Goal: Task Accomplishment & Management: Use online tool/utility

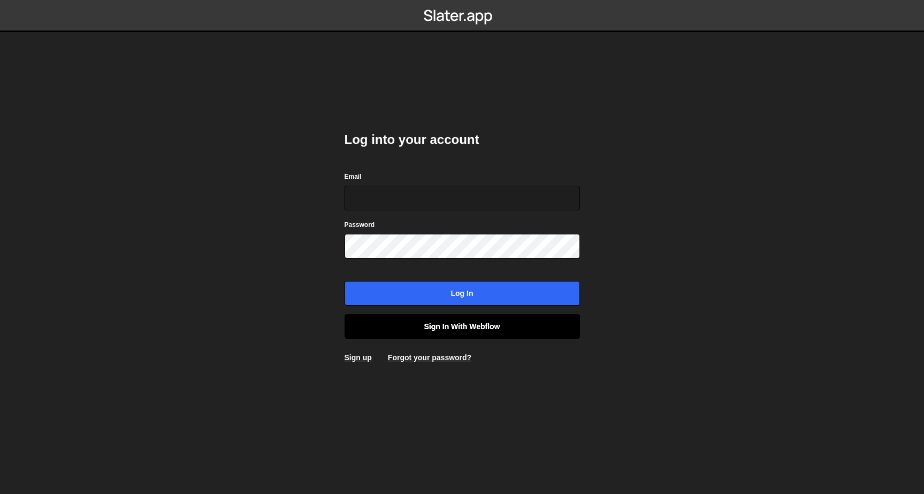
click at [520, 337] on link "Sign in with Webflow" at bounding box center [463, 326] width 236 height 25
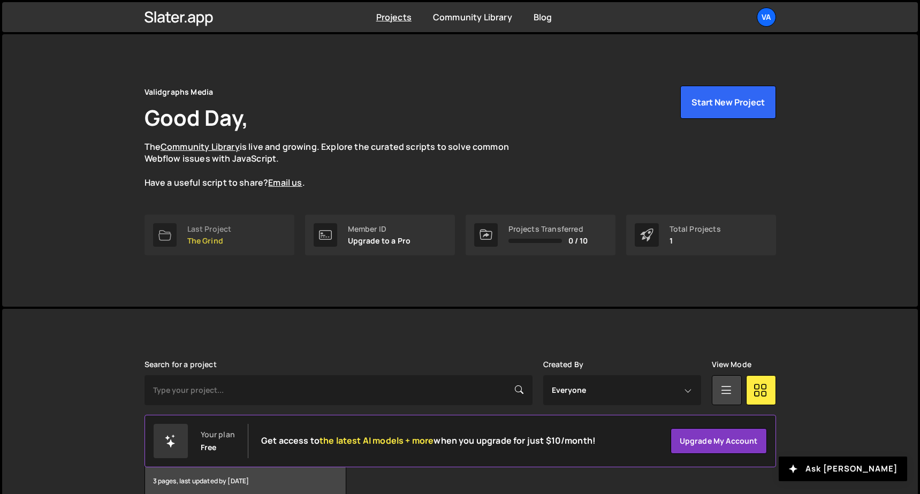
click at [214, 239] on p "The Grind" at bounding box center [209, 241] width 44 height 9
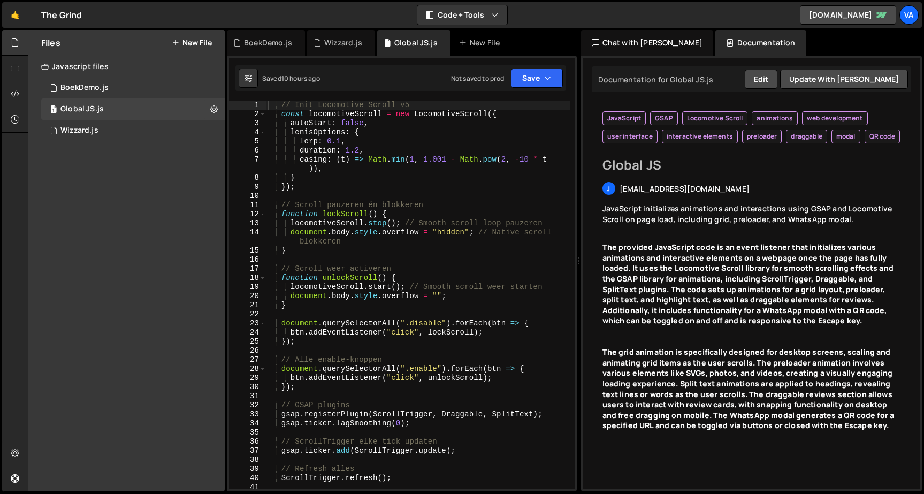
click at [183, 40] on button "New File" at bounding box center [192, 43] width 40 height 9
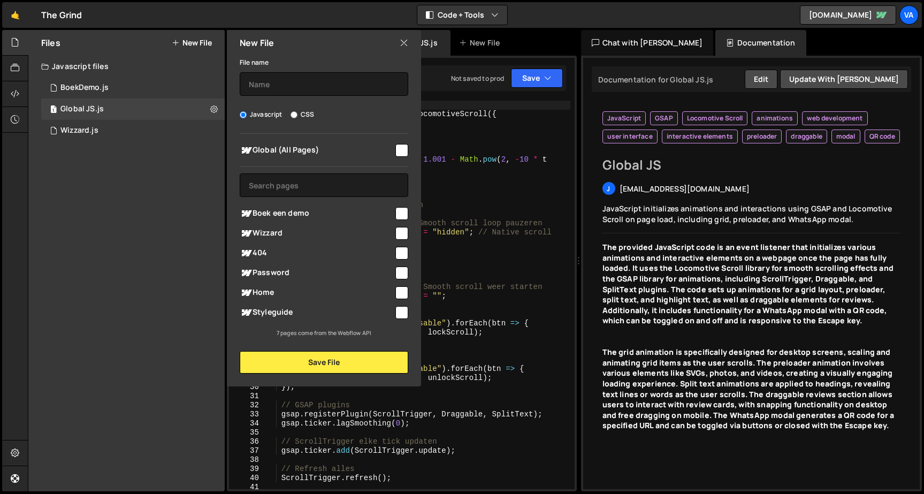
click at [400, 290] on input "checkbox" at bounding box center [402, 292] width 13 height 13
checkbox input "true"
click at [333, 84] on input "text" at bounding box center [324, 84] width 169 height 24
type input "H"
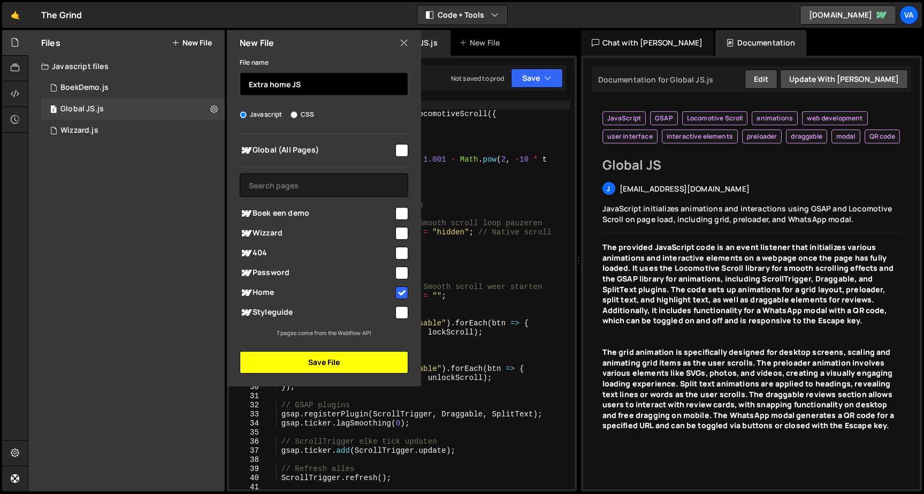
type input "Extra home JS"
click at [317, 359] on button "Save File" at bounding box center [324, 362] width 169 height 22
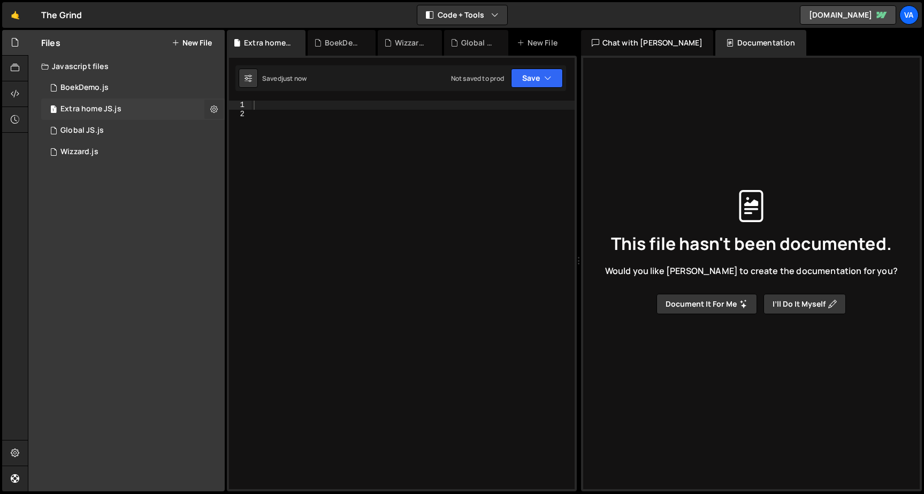
click at [214, 110] on icon at bounding box center [213, 109] width 7 height 10
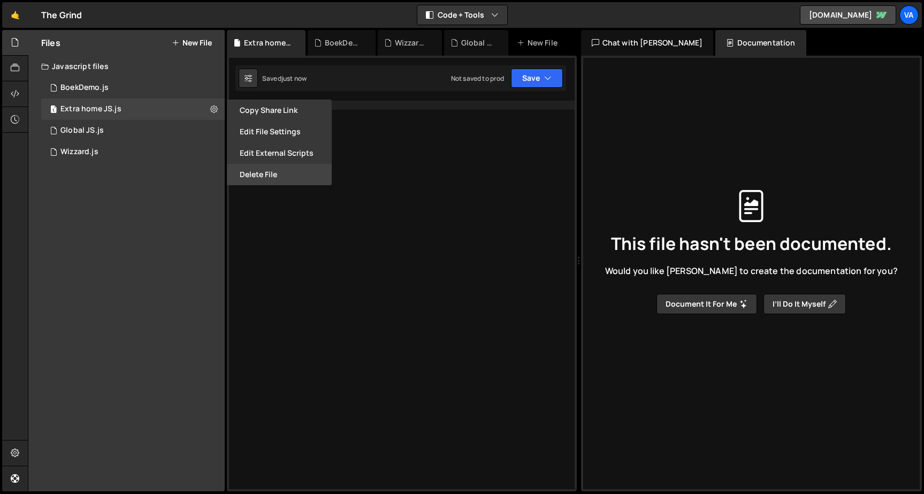
click at [266, 174] on button "Delete File" at bounding box center [279, 174] width 105 height 21
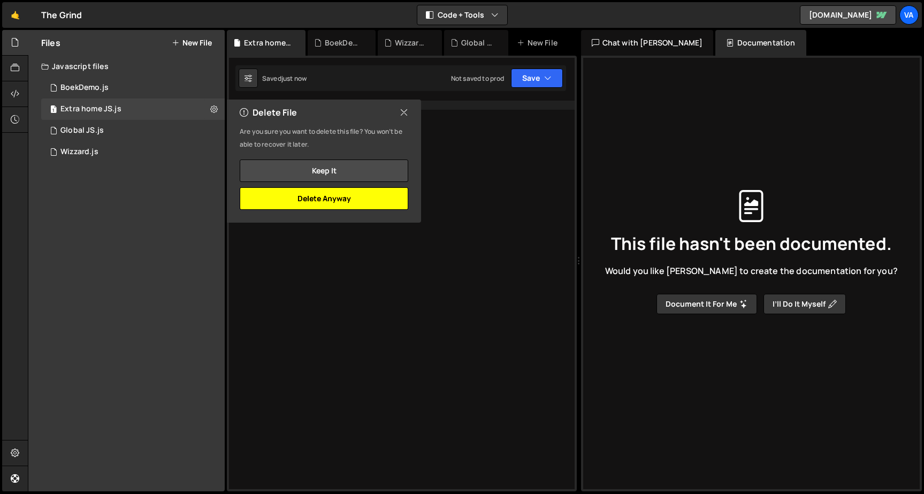
click at [290, 189] on button "Delete Anyway" at bounding box center [324, 198] width 169 height 22
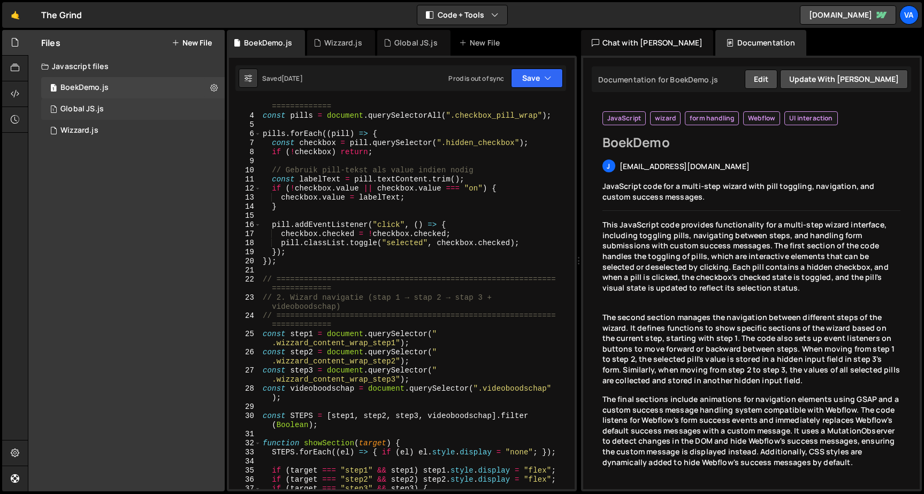
click at [100, 99] on div "1 Global JS.js 0" at bounding box center [133, 108] width 184 height 21
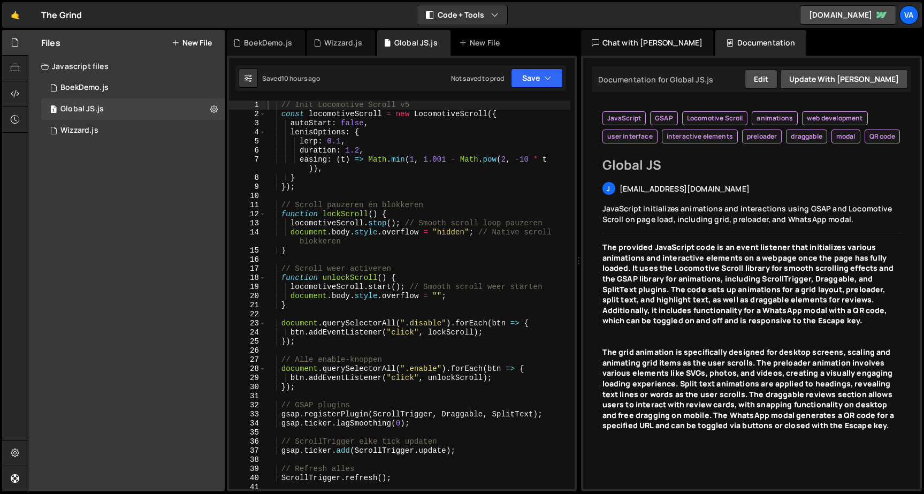
click at [396, 303] on div "// Init Locomotive Scroll v5 const locomotiveScroll = new LocomotiveScroll ({ a…" at bounding box center [417, 304] width 305 height 407
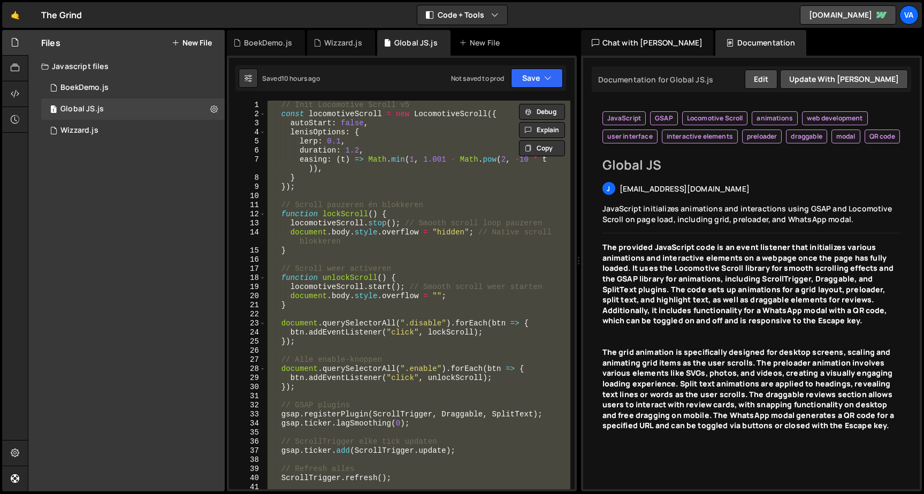
click at [321, 324] on div "// Init Locomotive Scroll v5 const locomotiveScroll = new LocomotiveScroll ({ a…" at bounding box center [417, 295] width 305 height 389
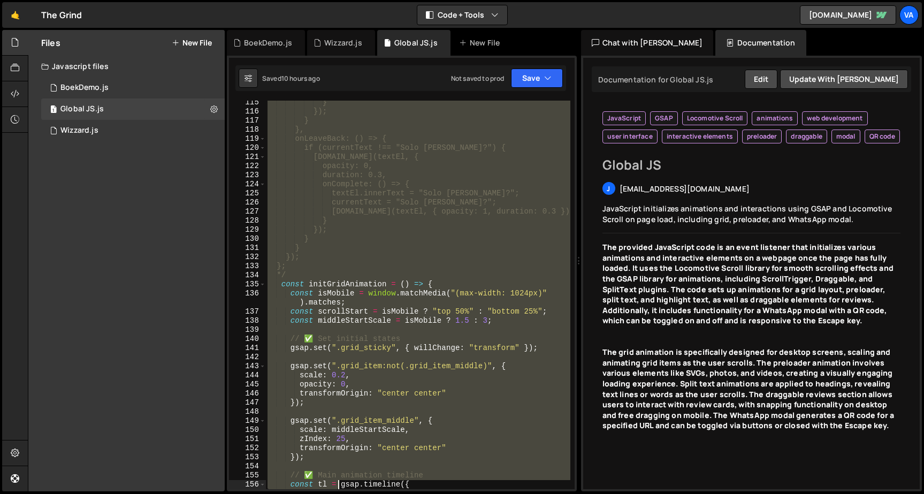
scroll to position [1231, 0]
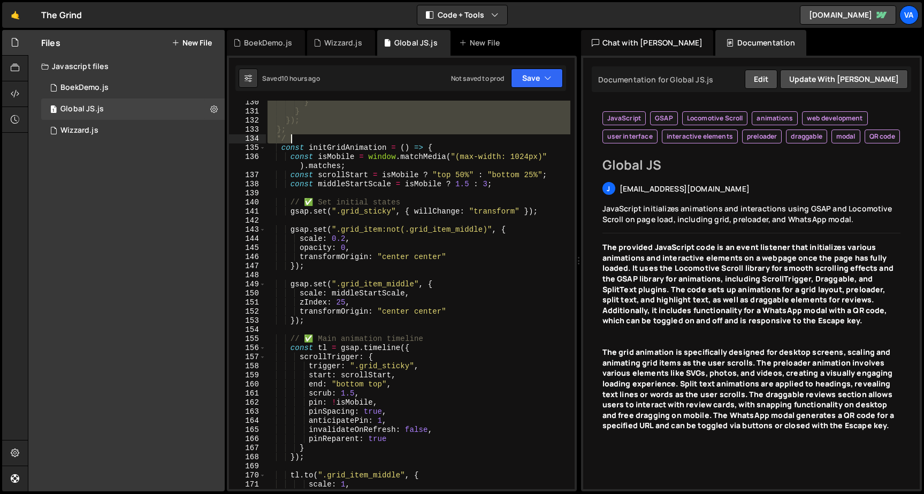
drag, startPoint x: 279, startPoint y: 261, endPoint x: 353, endPoint y: 138, distance: 144.3
click at [353, 138] on div "} } }); }; */ const initGridAnimation = ( ) => { const isMobile = window . matc…" at bounding box center [417, 301] width 305 height 407
type textarea "}; */"
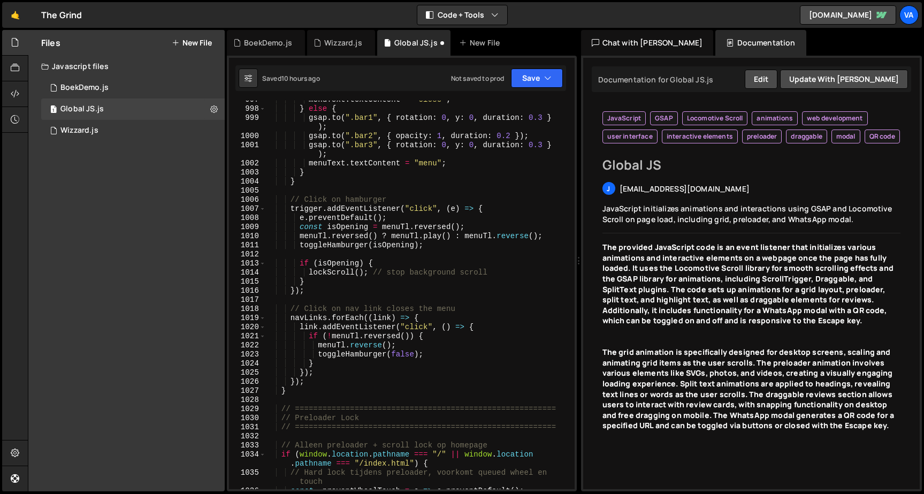
scroll to position [10285, 0]
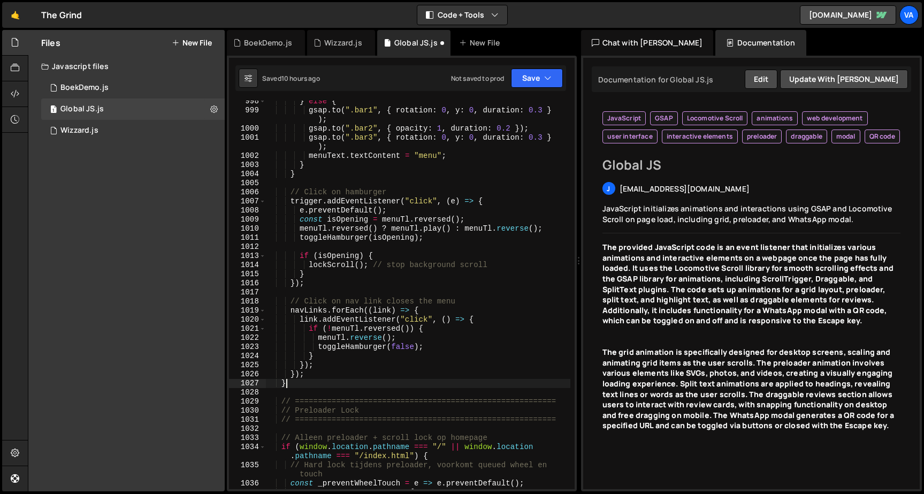
click at [307, 386] on div "} else { gsap . to ( ".bar1" , { rotation : 0 , y : 0 , duration : 0.3 } ) ; gs…" at bounding box center [417, 300] width 305 height 407
type textarea "}"
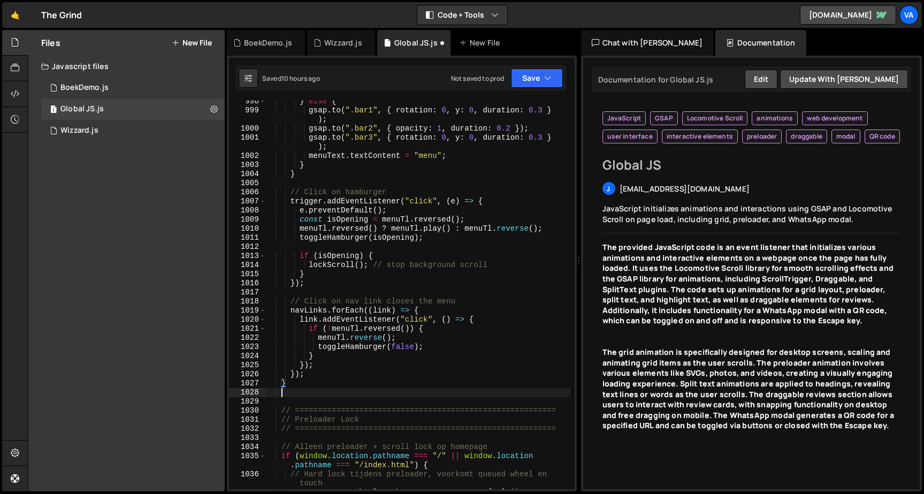
scroll to position [0, 1]
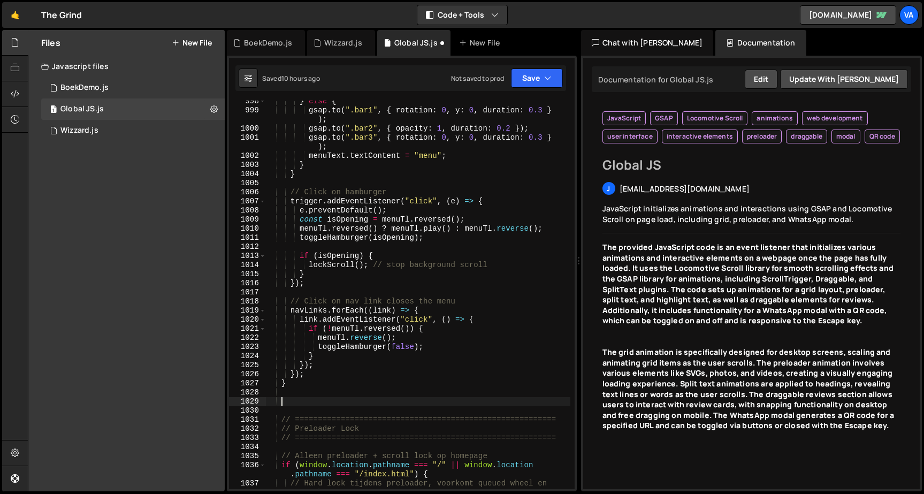
paste textarea "}"
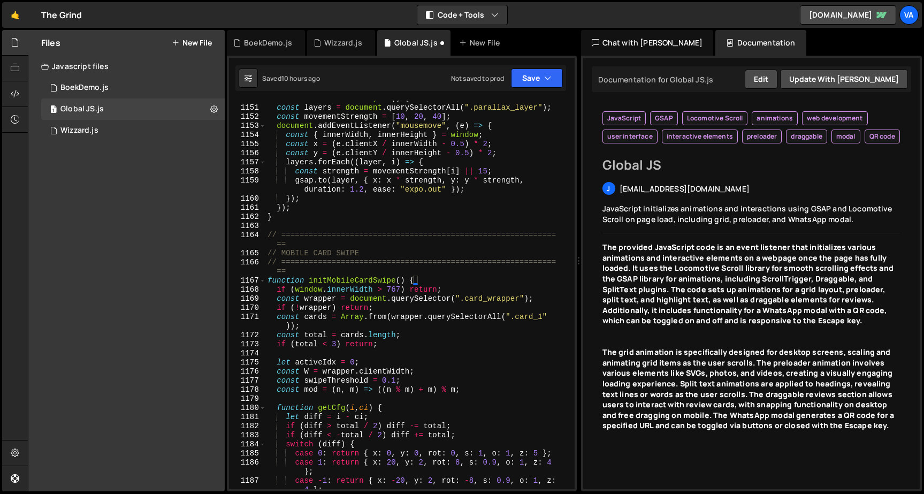
scroll to position [11953, 0]
click at [290, 245] on div "function initParallaxLayers ( ) { const layers = document . querySelectorAll ( …" at bounding box center [417, 302] width 305 height 416
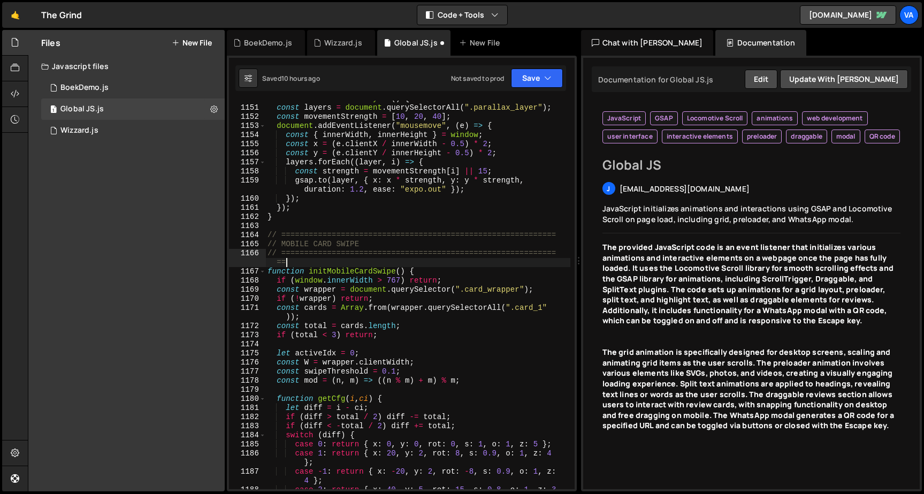
click at [287, 259] on div "function initParallaxLayers ( ) { const layers = document . querySelectorAll ( …" at bounding box center [417, 302] width 305 height 416
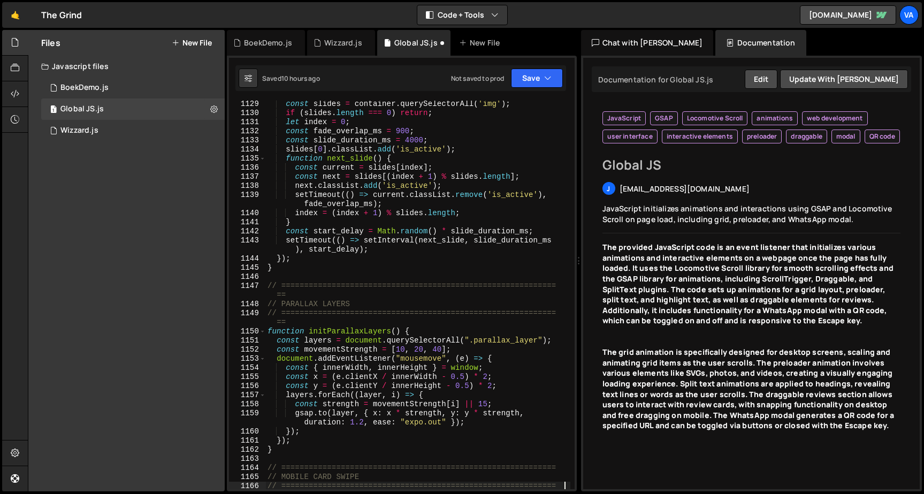
scroll to position [11680, 0]
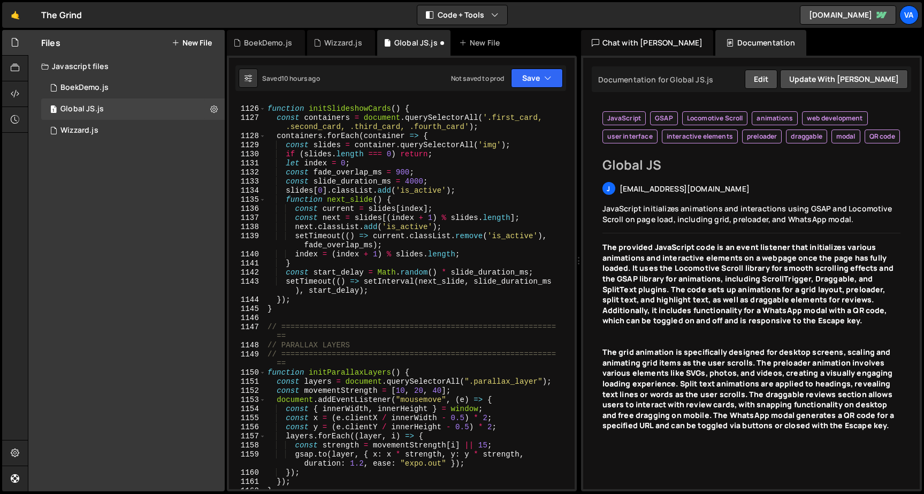
click at [296, 368] on div "// ============================================================ == function ini…" at bounding box center [417, 294] width 305 height 416
click at [290, 363] on div "// ============================================================ == function ini…" at bounding box center [417, 294] width 305 height 416
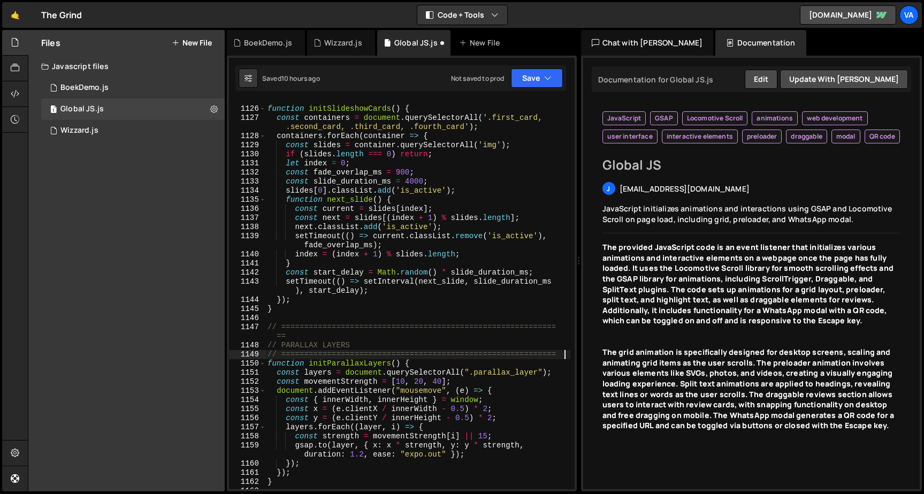
click at [292, 336] on div "// ============================================================ == function ini…" at bounding box center [417, 294] width 305 height 416
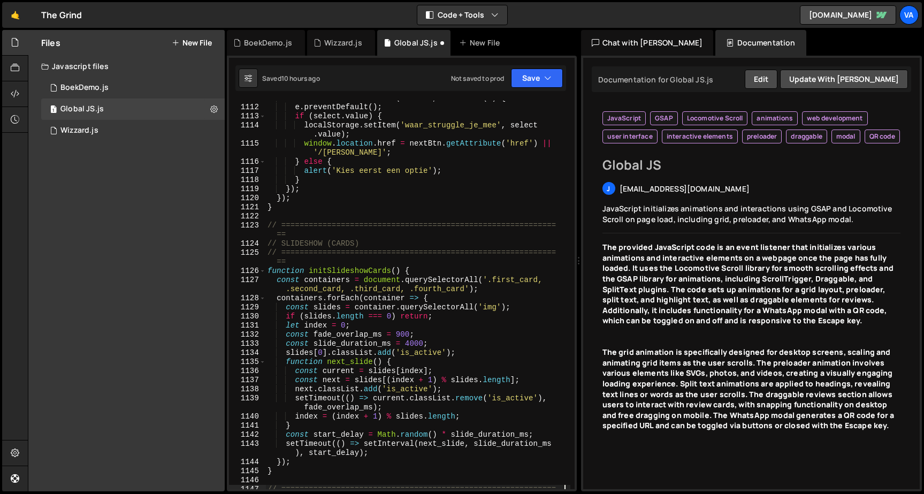
scroll to position [11422, 0]
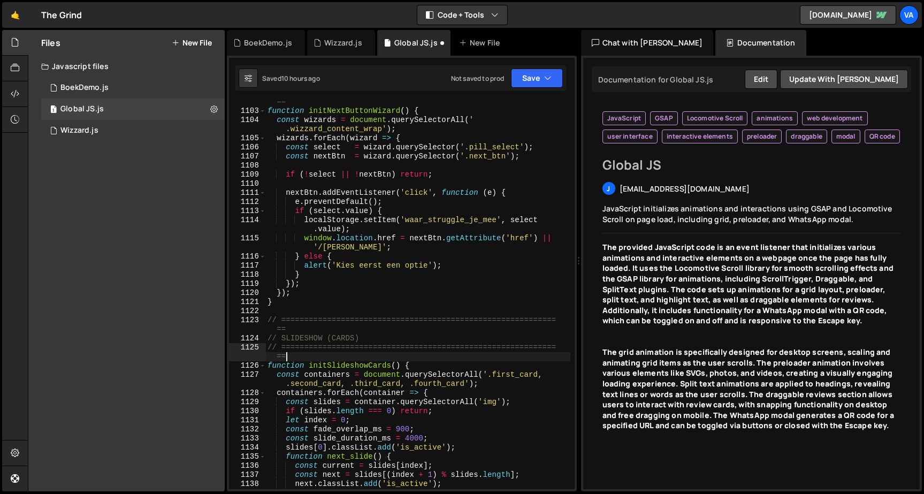
click at [301, 355] on div "// ============================================================ == function ini…" at bounding box center [417, 300] width 305 height 425
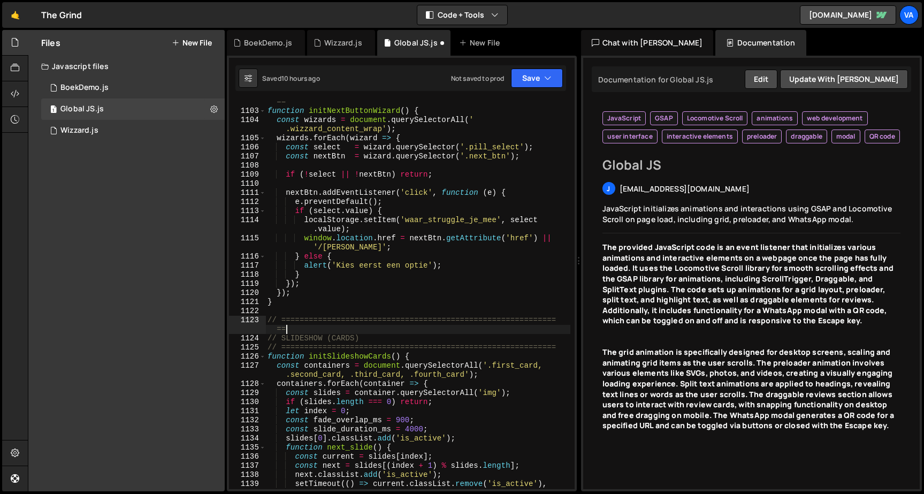
click at [294, 328] on div "// ============================================================ == function ini…" at bounding box center [417, 300] width 305 height 425
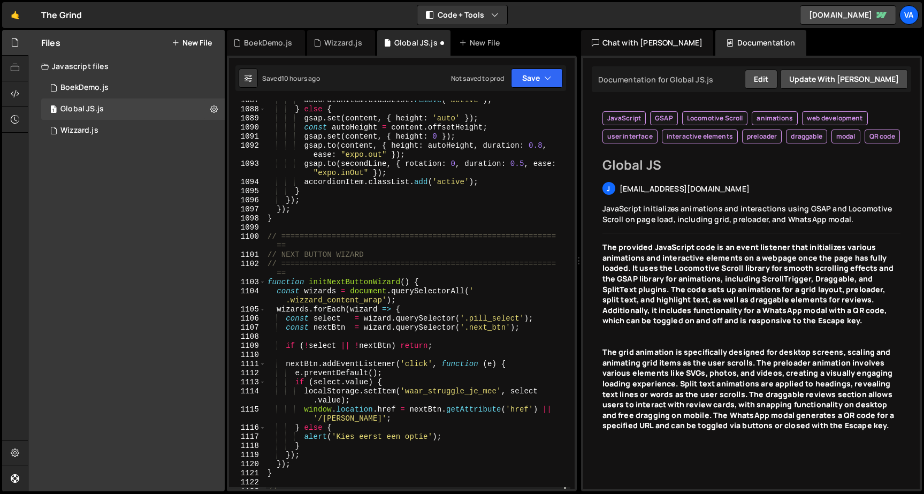
scroll to position [11225, 0]
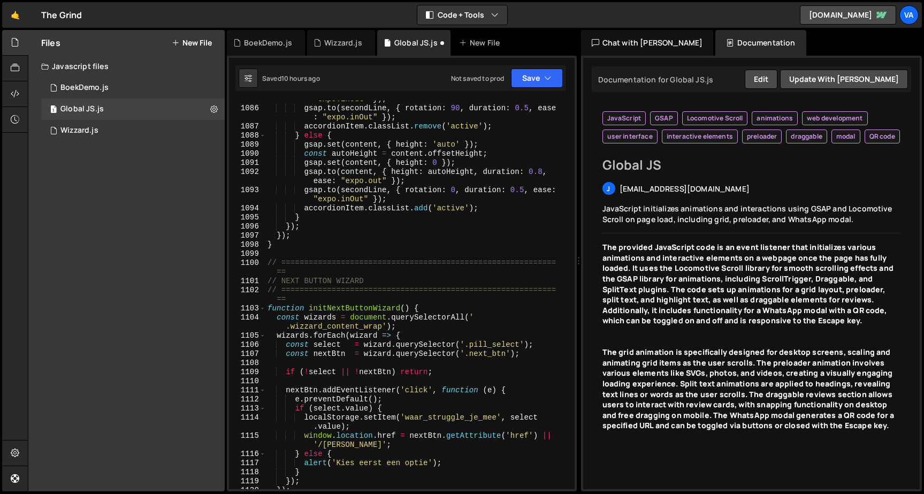
click at [297, 300] on div "gsap . to ( content , { height : 0 , duration : 0.8 , ease : "expo.inOut" }) ; …" at bounding box center [417, 294] width 305 height 416
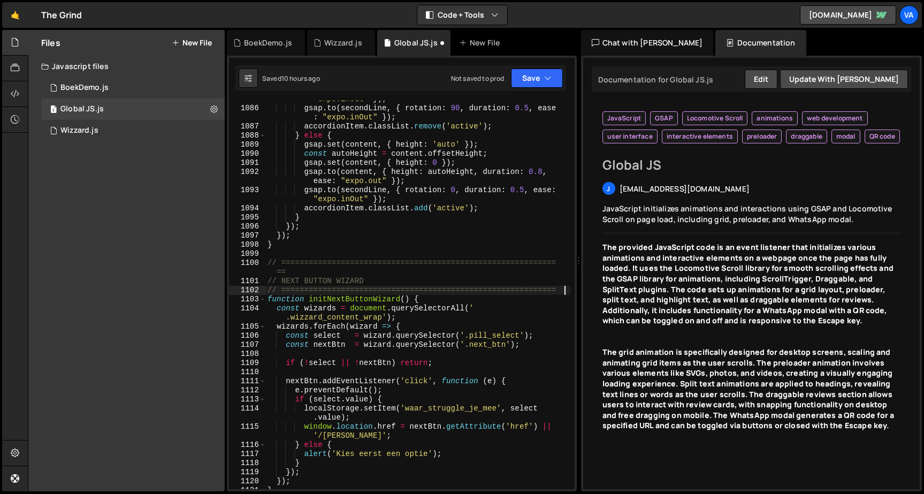
click at [297, 272] on div "gsap . to ( content , { height : 0 , duration : 0.8 , ease : "expo.inOut" }) ; …" at bounding box center [417, 294] width 305 height 416
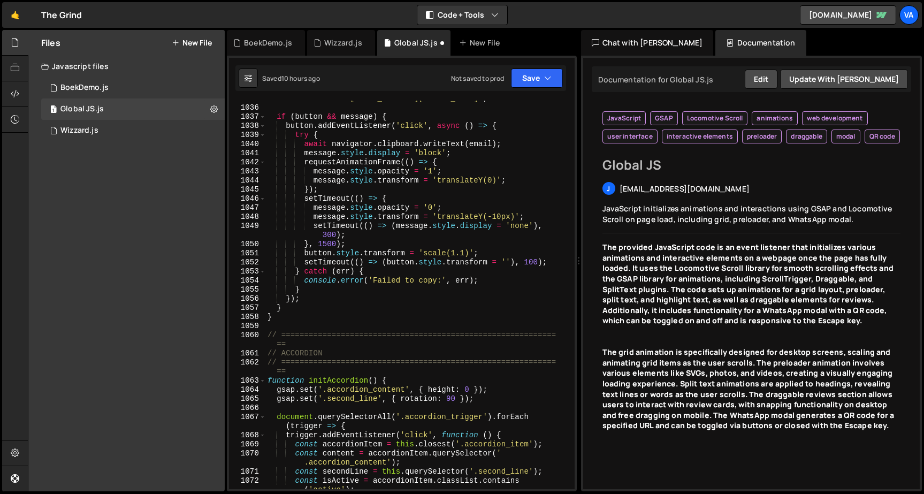
scroll to position [10661, 0]
click at [301, 376] on div "const email = [EMAIL_ADDRESS][DOMAIN_NAME]' ; if ( button && message ) { button…" at bounding box center [417, 302] width 305 height 416
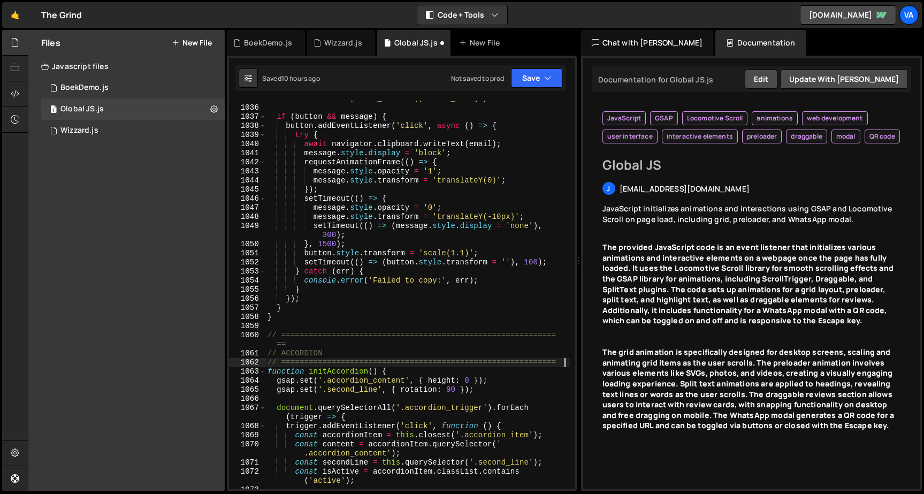
click at [293, 343] on div "const email = [EMAIL_ADDRESS][DOMAIN_NAME]' ; if ( button && message ) { button…" at bounding box center [417, 297] width 305 height 407
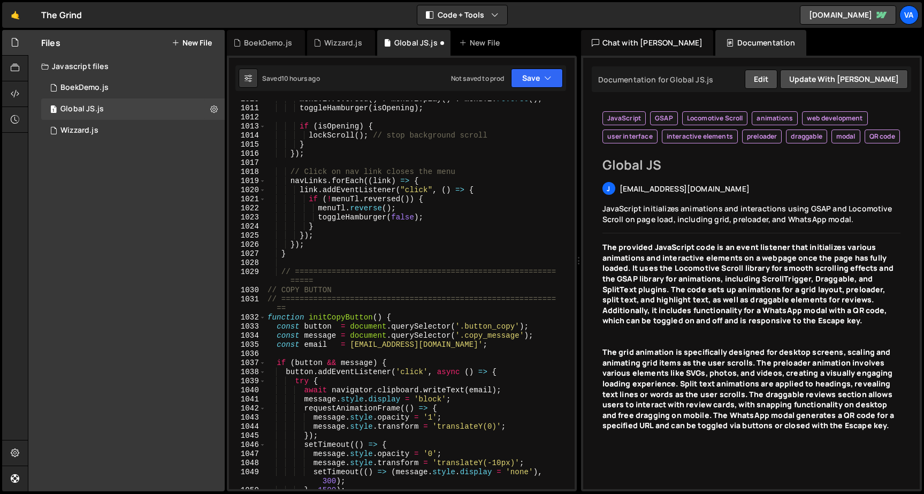
scroll to position [0, 0]
click at [305, 305] on div "menuTl . reversed ( ) ? menuTl . play ( ) : menuTl . reverse ( ) ; toggleHambur…" at bounding box center [417, 298] width 305 height 407
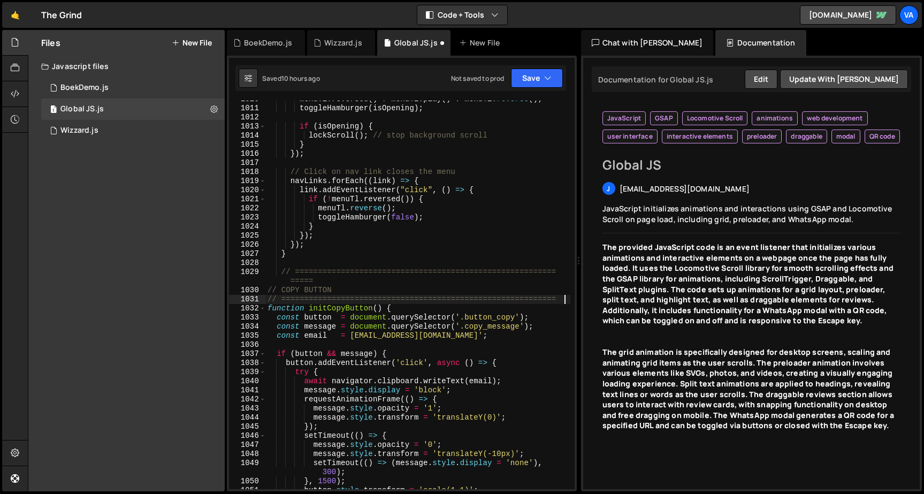
click at [322, 281] on div "menuTl . reversed ( ) ? menuTl . play ( ) : menuTl . reverse ( ) ; toggleHambur…" at bounding box center [417, 298] width 305 height 407
click at [283, 270] on div "menuTl . reversed ( ) ? menuTl . play ( ) : menuTl . reverse ( ) ; toggleHambur…" at bounding box center [417, 298] width 305 height 407
click at [301, 282] on div "menuTl . reversed ( ) ? menuTl . play ( ) : menuTl . reverse ( ) ; toggleHambur…" at bounding box center [417, 298] width 305 height 407
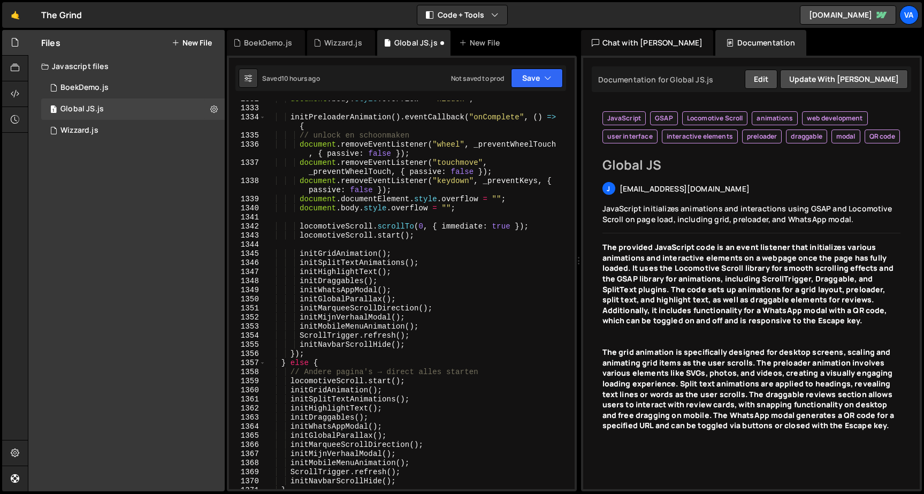
scroll to position [13673, 0]
click at [291, 389] on div "document . body . style . overflow = "hidden" ; initPreloaderAnimation ( ) . ev…" at bounding box center [417, 298] width 305 height 407
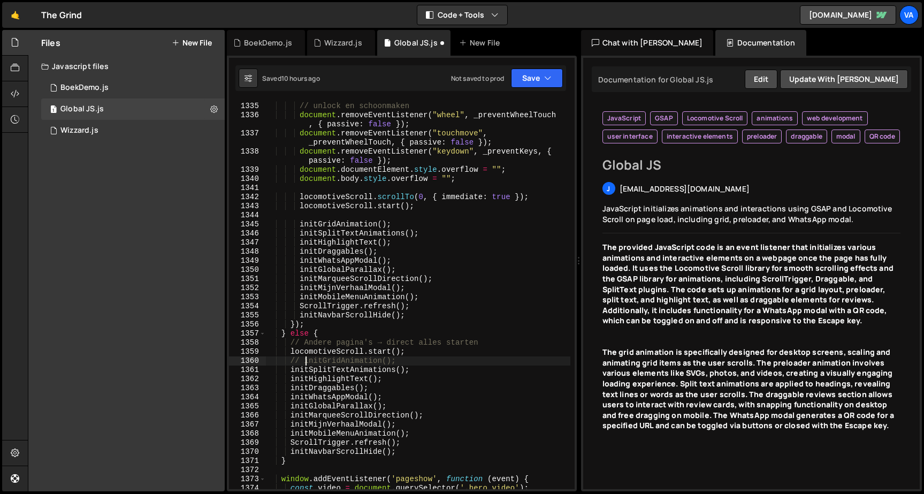
scroll to position [13707, 0]
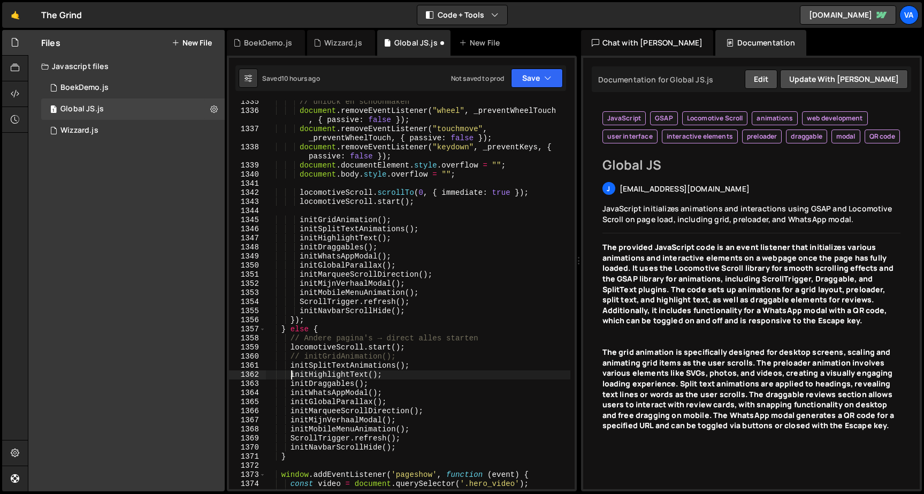
click at [291, 374] on div "// unlock en schoonmaken document . removeEventListener ( "wheel" , _preventWhe…" at bounding box center [417, 300] width 305 height 407
click at [291, 384] on div "// unlock en schoonmaken document . removeEventListener ( "wheel" , _preventWhe…" at bounding box center [417, 300] width 305 height 407
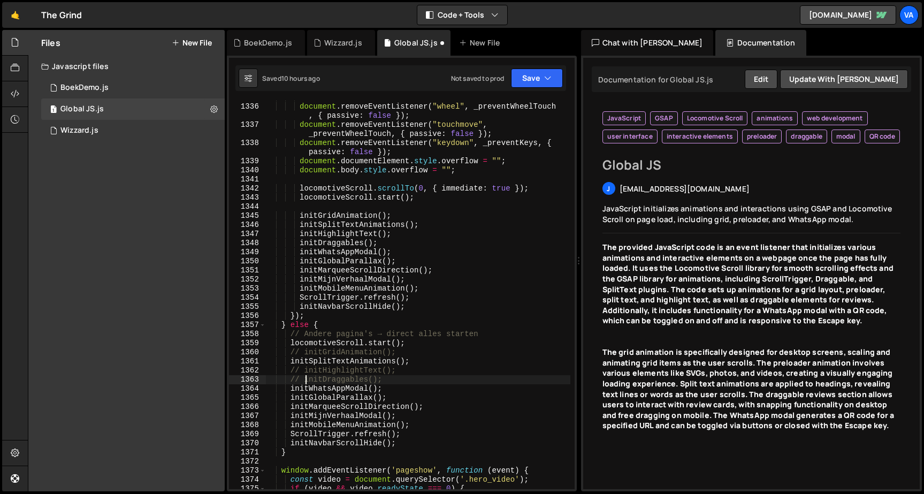
scroll to position [13711, 0]
click at [291, 399] on div "// unlock en schoonmaken document . removeEventListener ( "wheel" , _preventWhe…" at bounding box center [417, 296] width 305 height 407
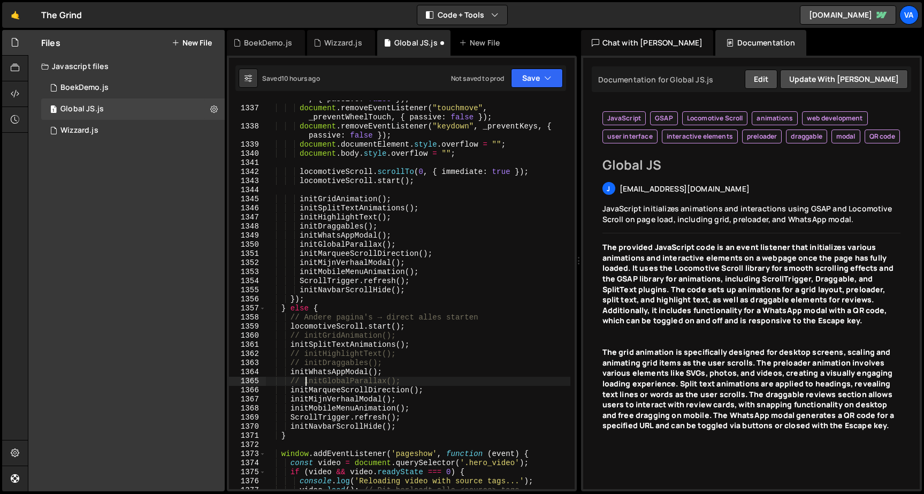
scroll to position [13733, 0]
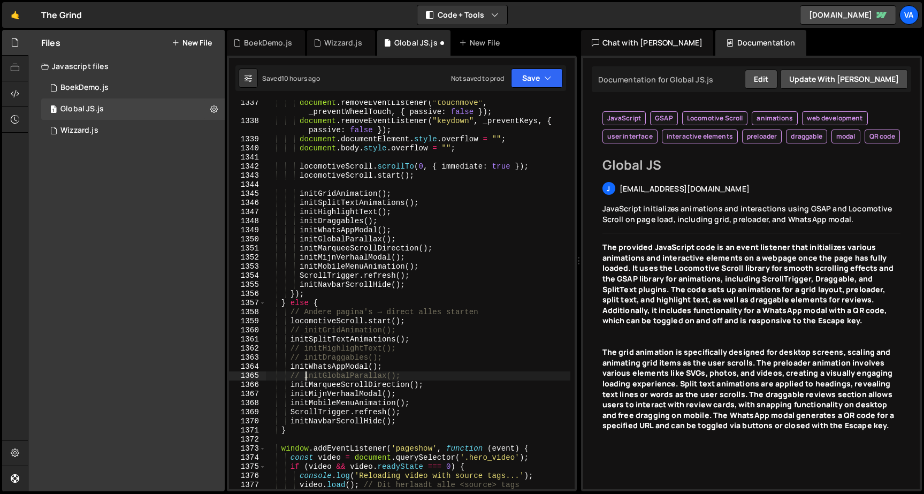
click at [289, 383] on div "document . removeEventListener ( "touchmove" , _preventWheelTouch , { passive :…" at bounding box center [417, 306] width 305 height 416
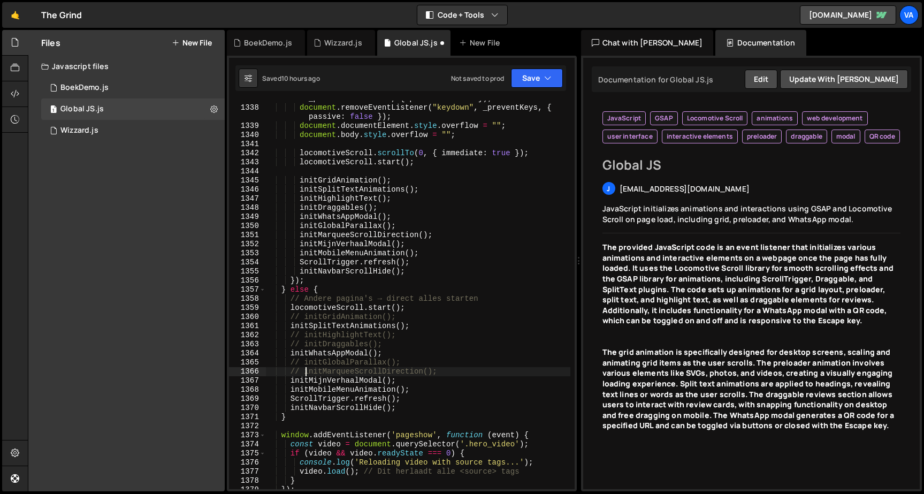
scroll to position [13747, 0]
click at [290, 380] on div "document . removeEventListener ( "touchmove" , _preventWheelTouch , { passive :…" at bounding box center [417, 293] width 305 height 416
click at [290, 388] on div "document . removeEventListener ( "touchmove" , _preventWheelTouch , { passive :…" at bounding box center [417, 293] width 305 height 416
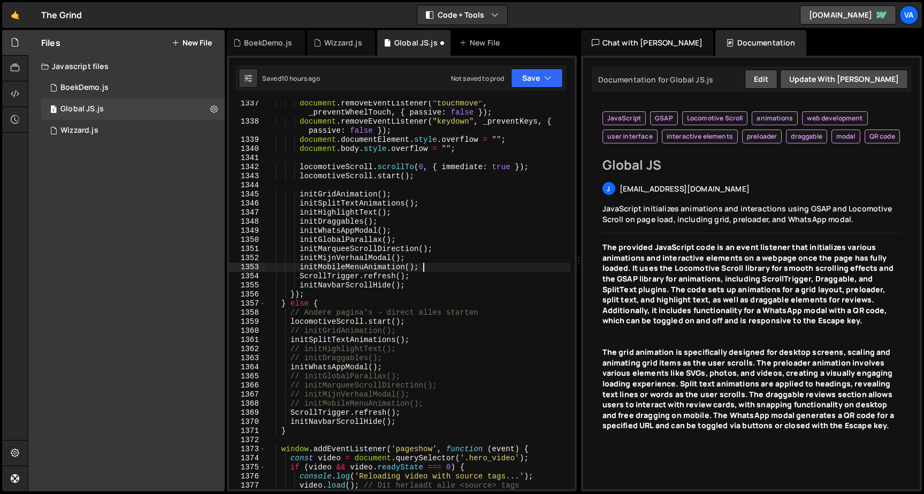
click at [422, 267] on div "document . removeEventListener ( "touchmove" , _preventWheelTouch , { passive :…" at bounding box center [417, 307] width 305 height 416
type textarea "initMobileMenuAnimation();"
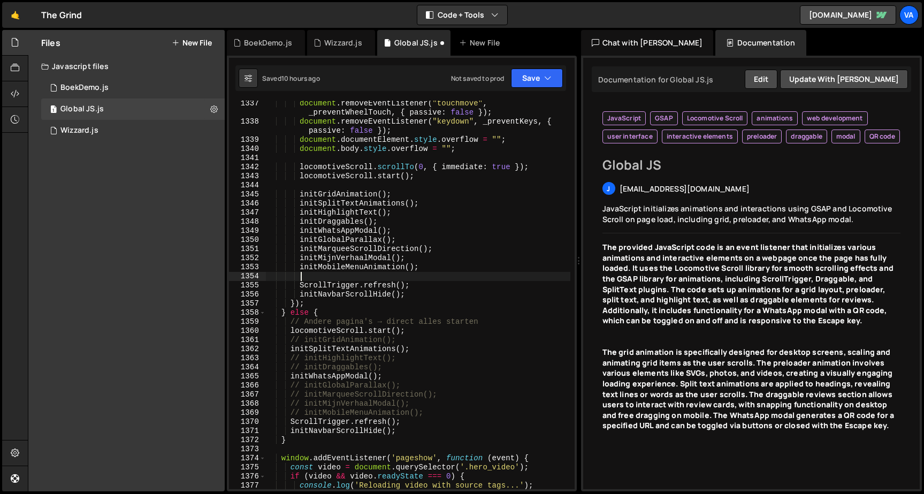
paste textarea "initMobileCardSwipe();"
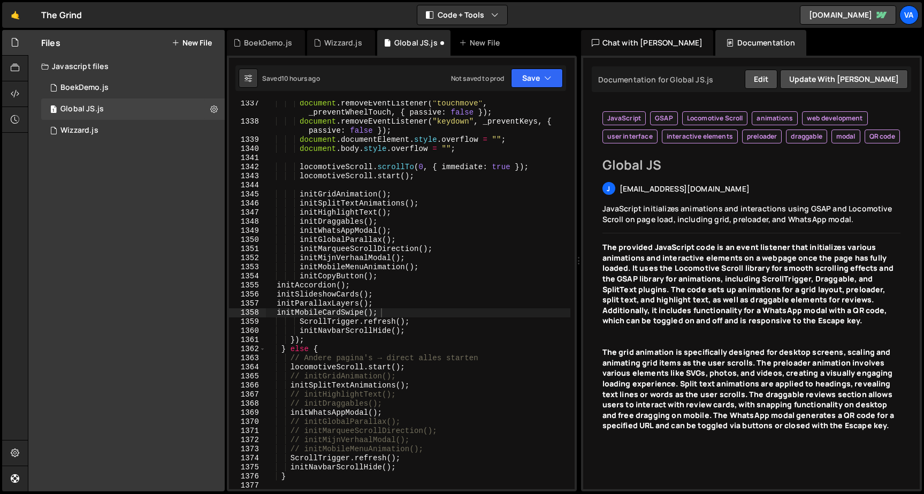
click at [546, 68] on div "Saved 10 hours ago Not saved to prod Upgrade to Edit Save Save to Staging S Sav…" at bounding box center [401, 78] width 331 height 26
click at [533, 79] on button "Save" at bounding box center [537, 78] width 52 height 19
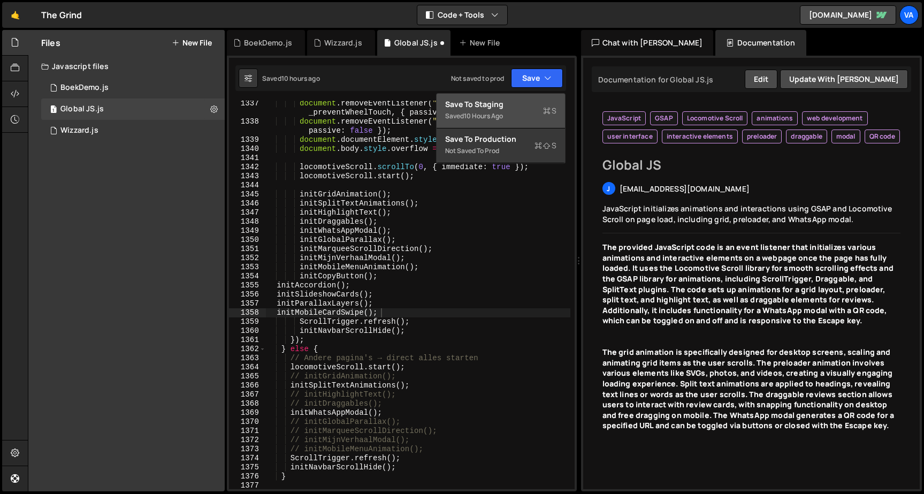
click at [518, 104] on div "Save to Staging S" at bounding box center [500, 104] width 111 height 11
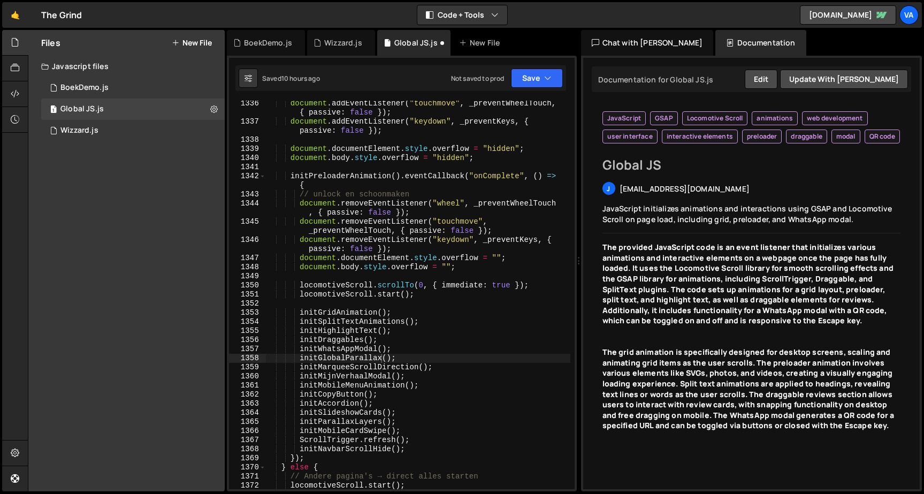
scroll to position [13787, 0]
click at [402, 267] on div "document . addEventListener ( "touchmove" , _preventWheelTouch , { passive : fa…" at bounding box center [417, 307] width 305 height 416
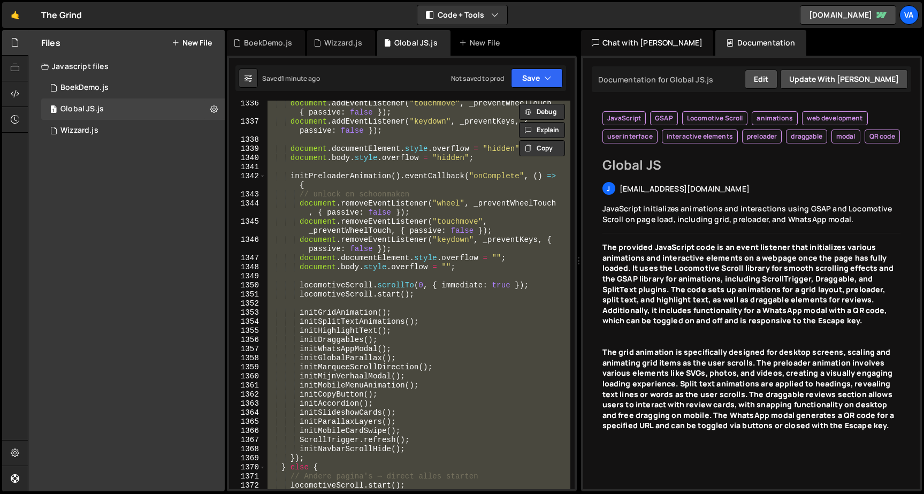
click at [401, 383] on div "document . addEventListener ( "touchmove" , _preventWheelTouch , { passive : fa…" at bounding box center [417, 295] width 305 height 389
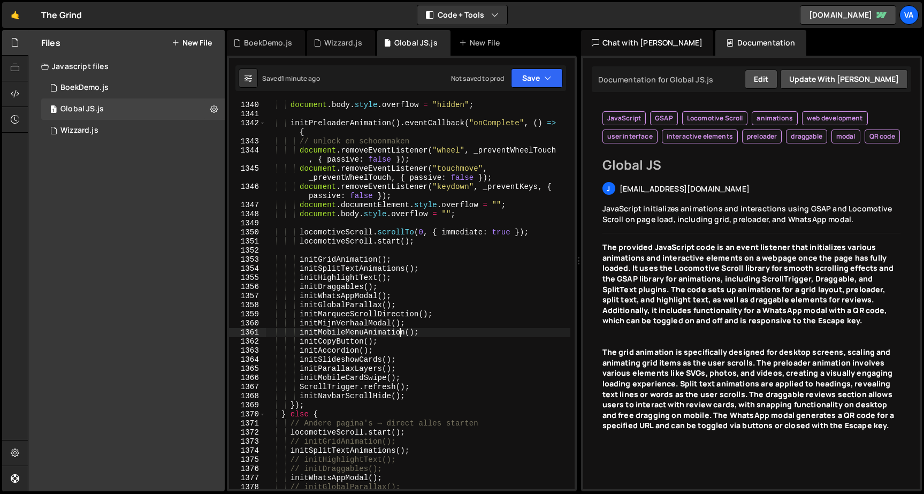
scroll to position [13842, 0]
click at [300, 439] on div "document . body . style . overflow = "hidden" ; initPreloaderAnimation ( ) . ev…" at bounding box center [417, 302] width 305 height 407
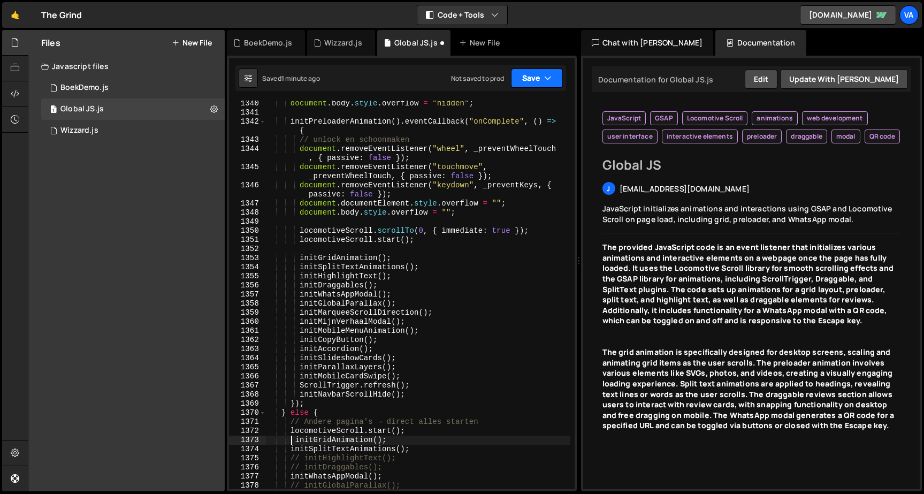
click at [545, 80] on icon "button" at bounding box center [547, 78] width 7 height 11
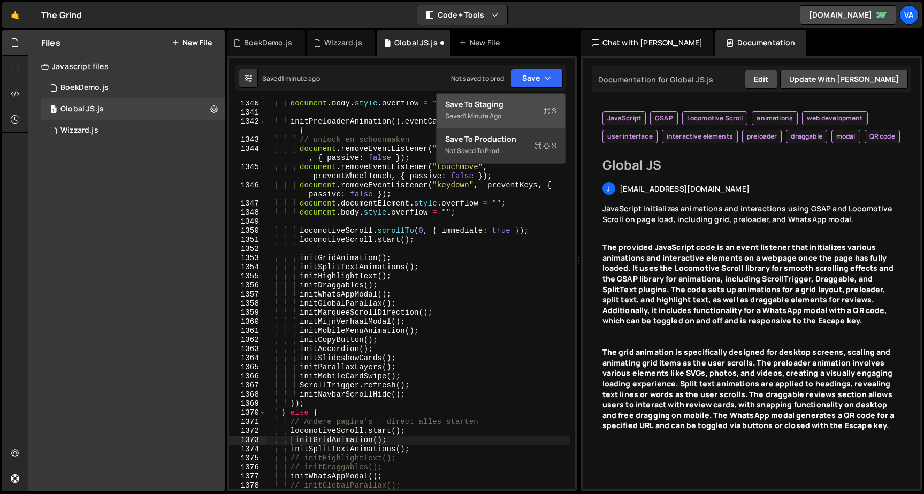
click at [505, 96] on button "Save to Staging S Saved 1 minute ago" at bounding box center [501, 111] width 128 height 35
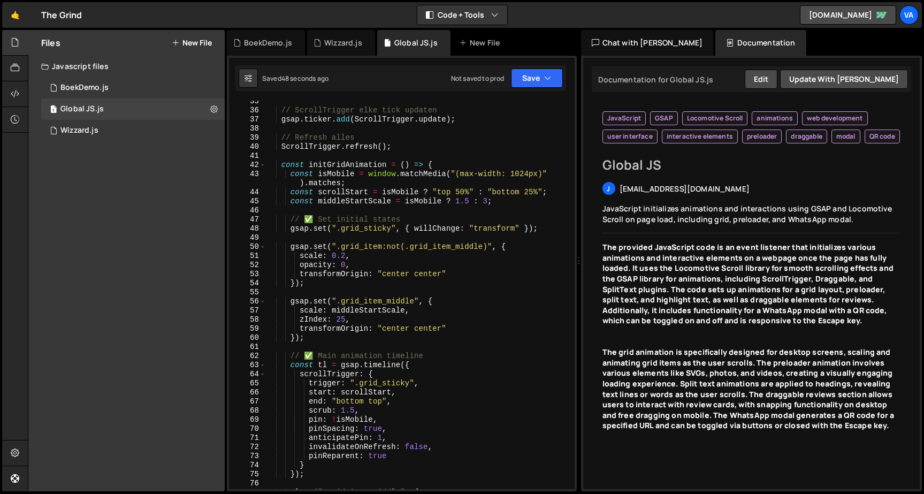
scroll to position [318, 0]
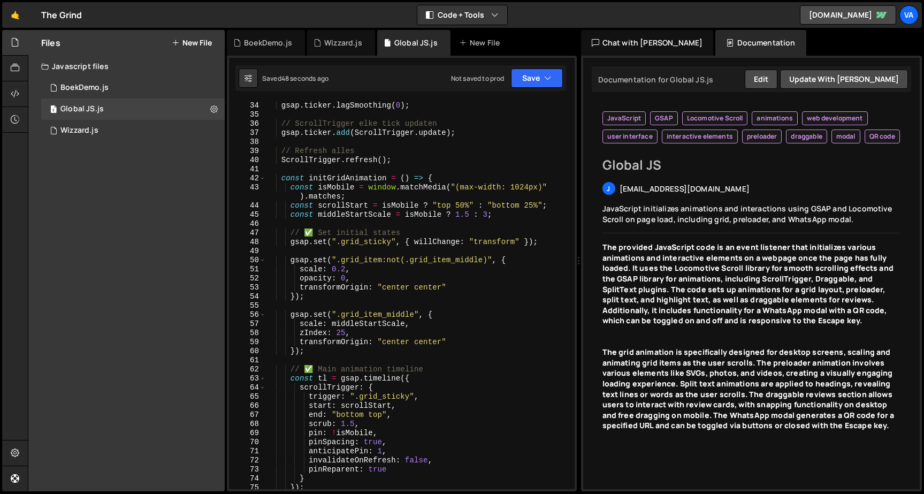
click at [277, 176] on div "gsap . registerPlugin ( ScrollTrigger , Draggable , SplitText ) ; gsap . ticker…" at bounding box center [417, 295] width 305 height 407
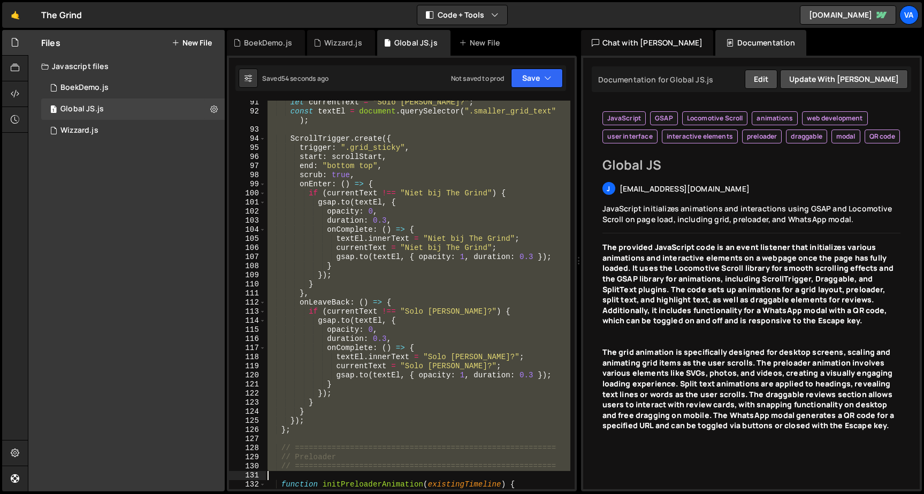
scroll to position [858, 0]
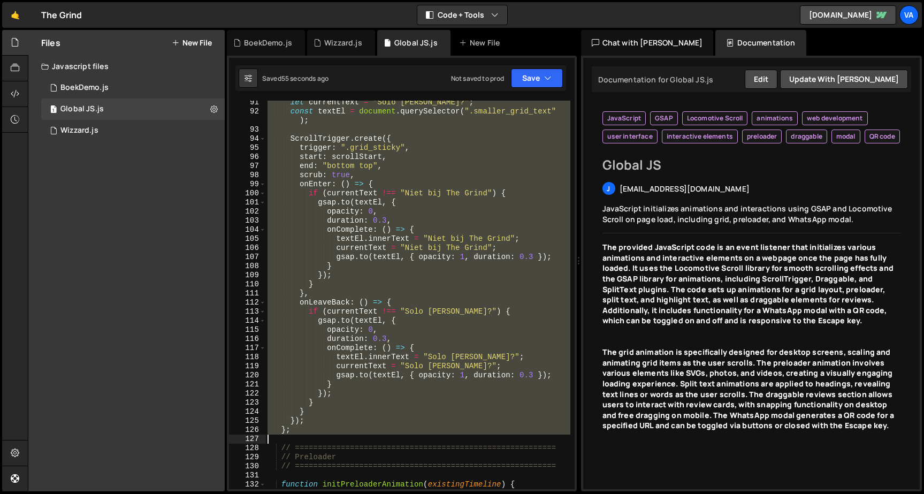
drag, startPoint x: 276, startPoint y: 179, endPoint x: 327, endPoint y: 437, distance: 263.5
click at [327, 437] on div "let currentText = "Solo [PERSON_NAME]?" ; const textEl = document . querySelect…" at bounding box center [417, 306] width 305 height 416
click at [359, 366] on div "let currentText = "Solo [PERSON_NAME]?" ; const textEl = document . querySelect…" at bounding box center [417, 295] width 305 height 389
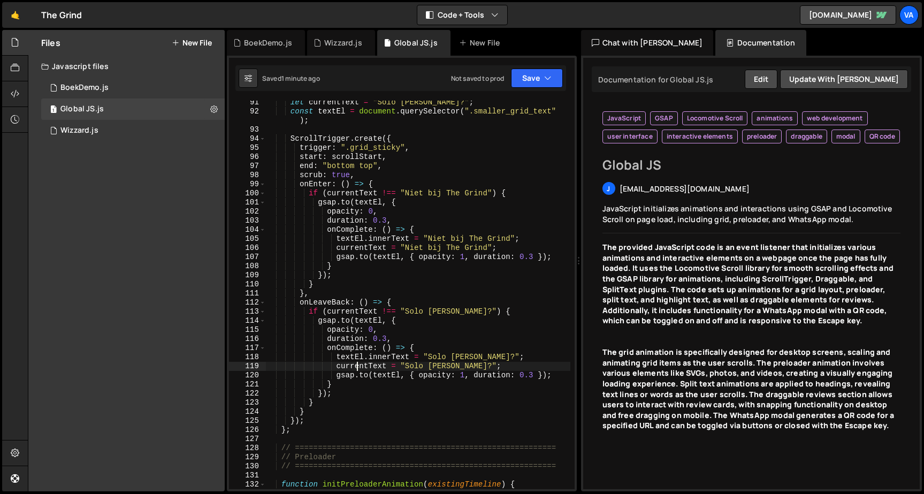
click at [384, 217] on div "let currentText = "Solo [PERSON_NAME]?" ; const textEl = document . querySelect…" at bounding box center [417, 306] width 305 height 416
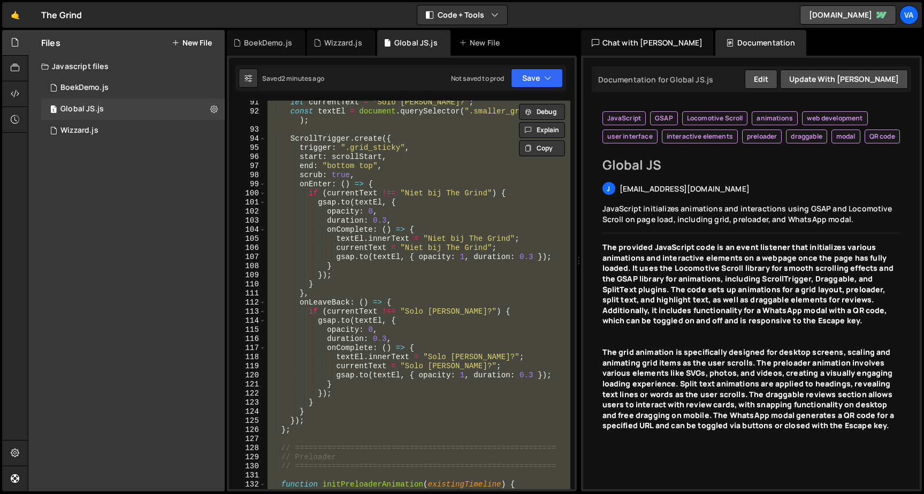
click at [392, 379] on div "let currentText = "Solo [PERSON_NAME]?" ; const textEl = document . querySelect…" at bounding box center [417, 295] width 305 height 389
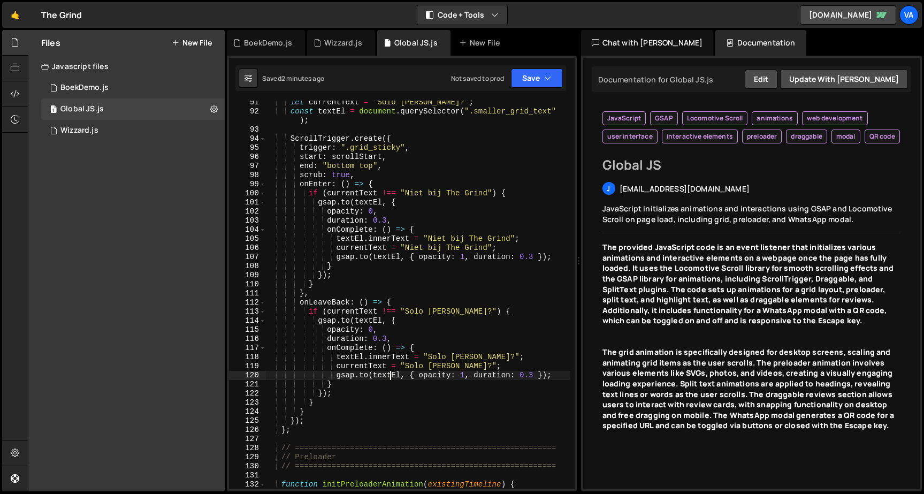
click at [392, 379] on div "let currentText = "Solo [PERSON_NAME]?" ; const textEl = document . querySelect…" at bounding box center [417, 306] width 305 height 416
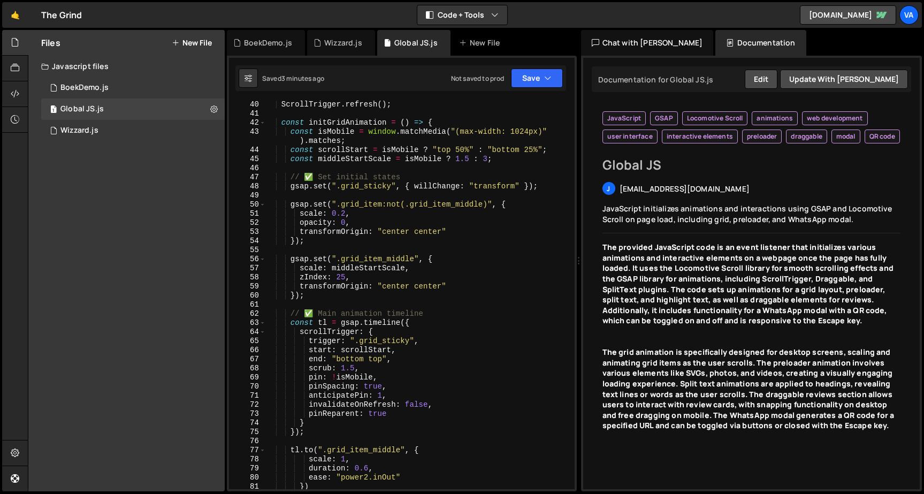
scroll to position [359, 0]
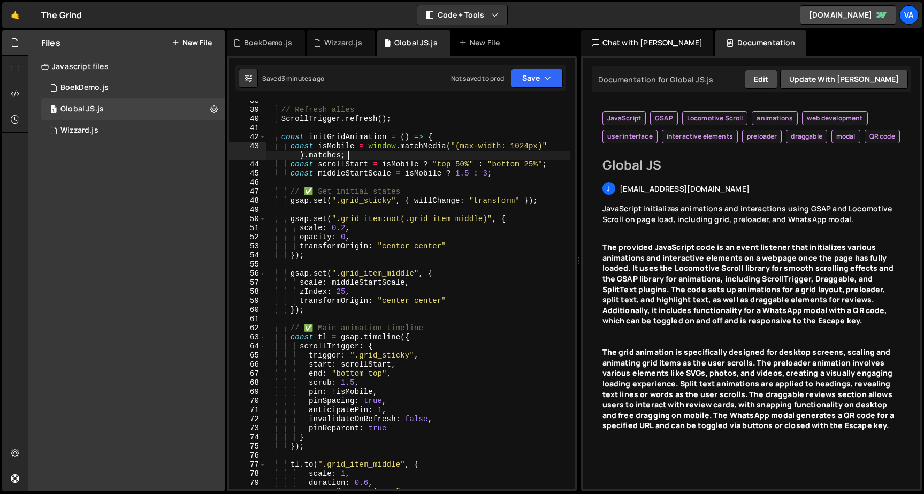
click at [508, 158] on div "// Refresh alles ScrollTrigger . refresh ( ) ; const initGridAnimation = ( ) =>…" at bounding box center [417, 299] width 305 height 407
click at [510, 161] on div "// Refresh alles ScrollTrigger . refresh ( ) ; const initGridAnimation = ( ) =>…" at bounding box center [417, 299] width 305 height 407
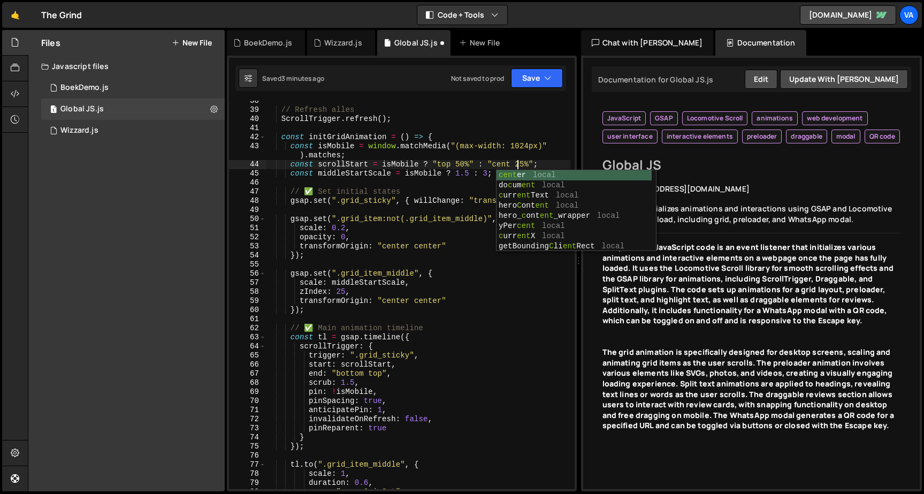
scroll to position [0, 18]
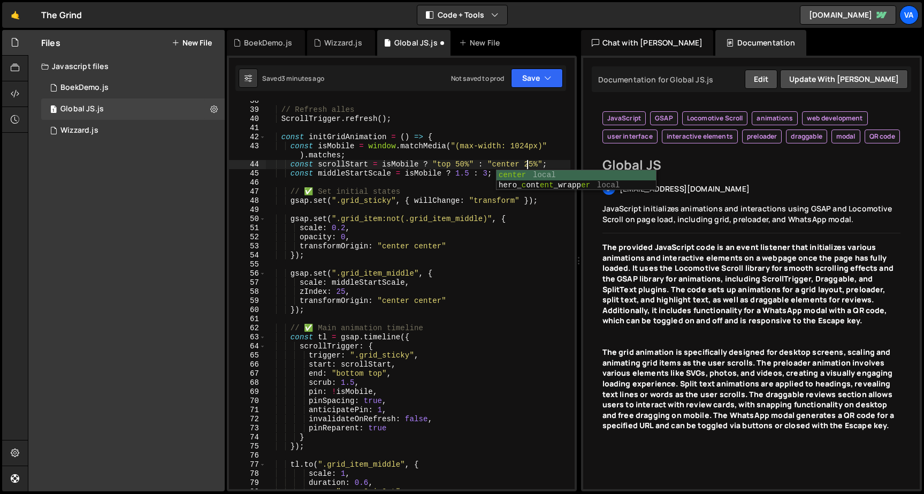
click at [511, 142] on div "// Refresh alles ScrollTrigger . refresh ( ) ; const initGridAnimation = ( ) =>…" at bounding box center [417, 299] width 305 height 407
click at [537, 161] on div "// Refresh alles ScrollTrigger . refresh ( ) ; const initGridAnimation = ( ) =>…" at bounding box center [417, 299] width 305 height 407
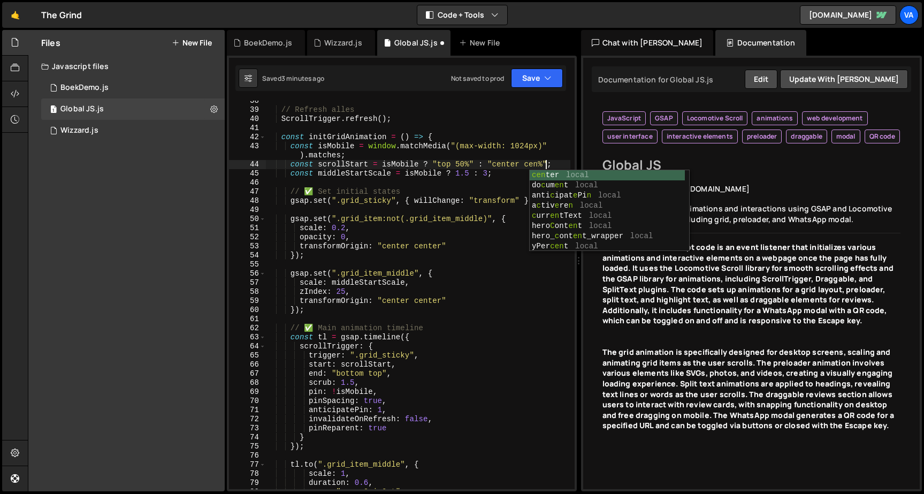
scroll to position [0, 21]
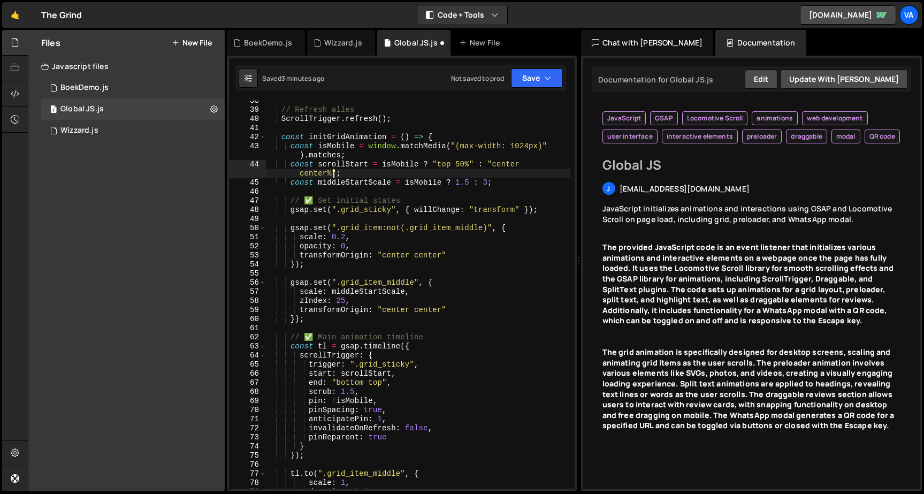
type textarea "const scrollStart = isMobile ? "top 50%" : "center center";"
click at [534, 73] on button "Save" at bounding box center [537, 78] width 52 height 19
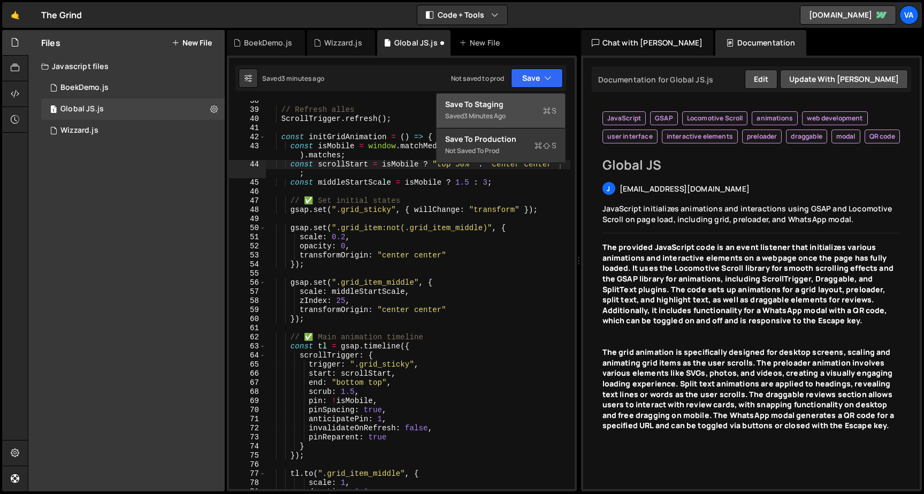
click at [520, 98] on button "Save to Staging S Saved 3 minutes ago" at bounding box center [501, 111] width 128 height 35
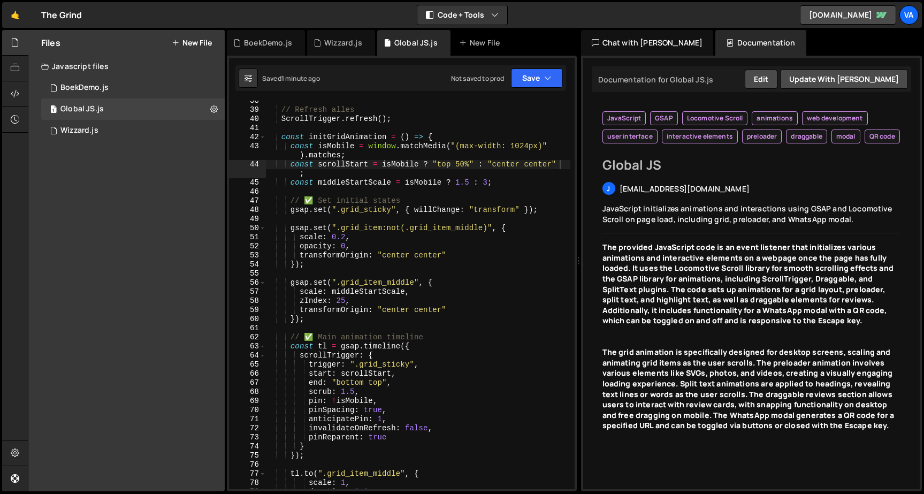
click at [461, 274] on div "// Refresh alles ScrollTrigger . refresh ( ) ; const initGridAnimation = ( ) =>…" at bounding box center [417, 299] width 305 height 407
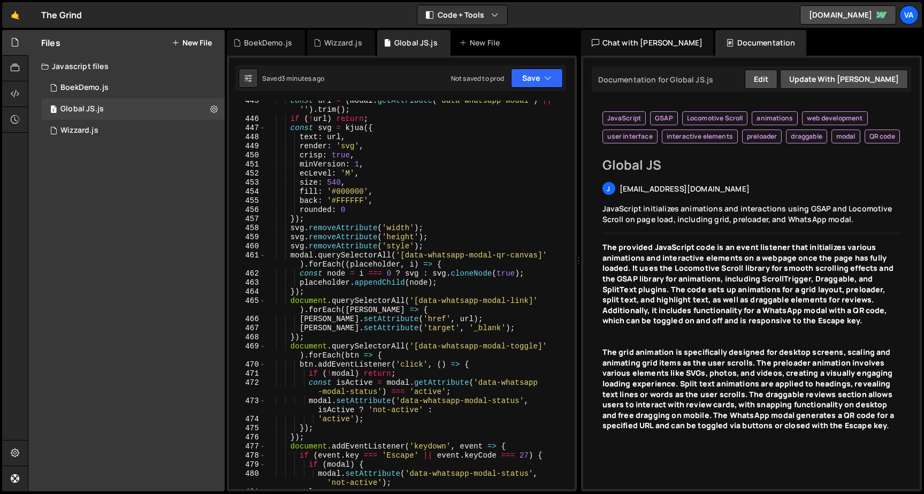
scroll to position [4716, 0]
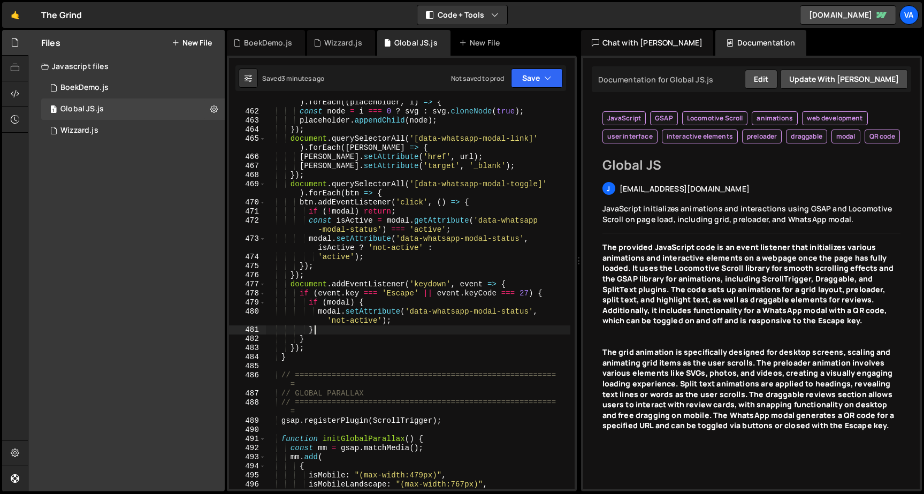
click at [365, 332] on div "modal . querySelectorAll ( '[data-whatsapp-modal-qr-canvas]' ) . forEach (( pla…" at bounding box center [417, 297] width 305 height 416
type textarea "}"
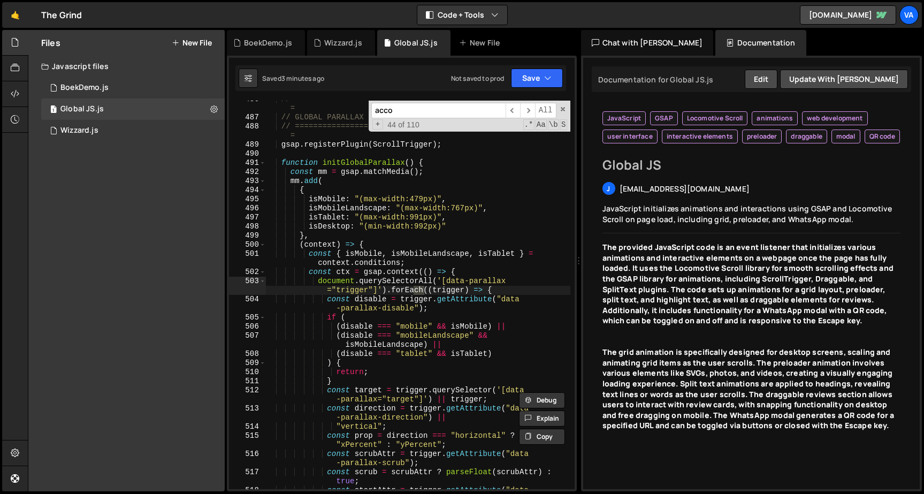
scroll to position [10734, 0]
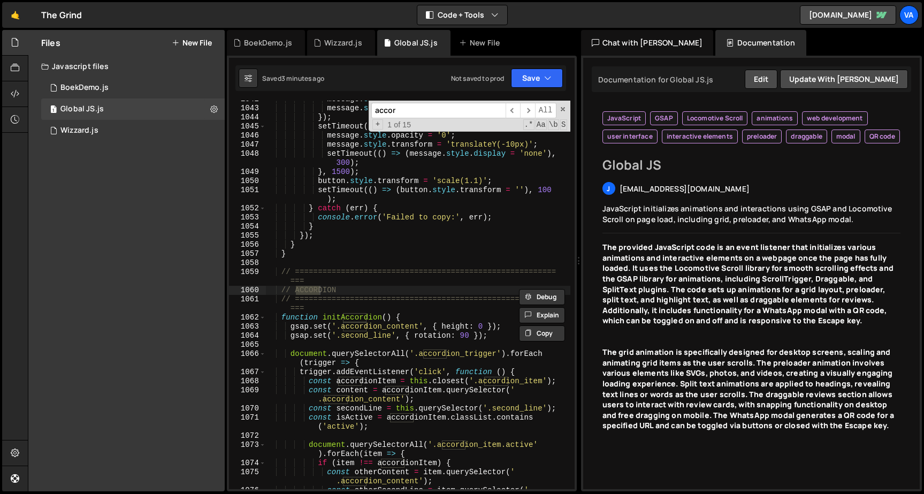
type input "accor"
click at [298, 333] on div "message . style . opacity = '1' ; message . style . transform = 'translateY(0)'…" at bounding box center [417, 303] width 305 height 416
click at [316, 309] on div "message . style . opacity = '1' ; message . style . transform = 'translateY(0)'…" at bounding box center [417, 303] width 305 height 416
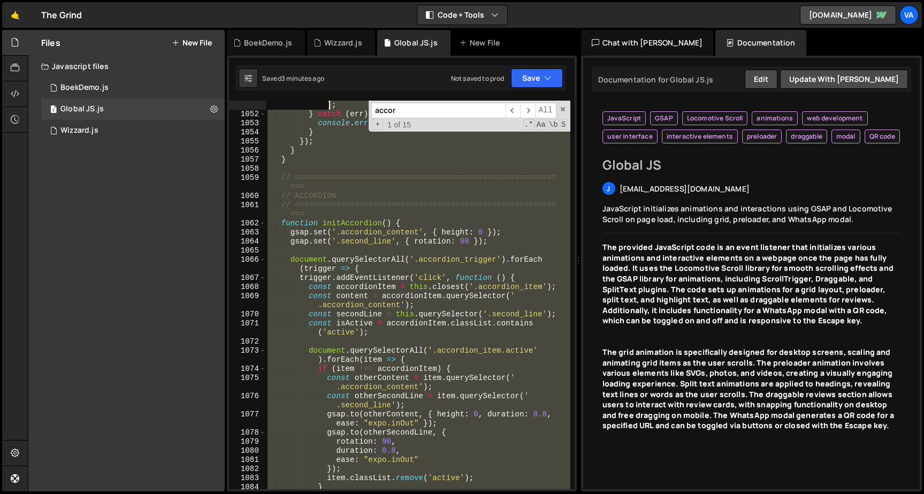
scroll to position [10810, 0]
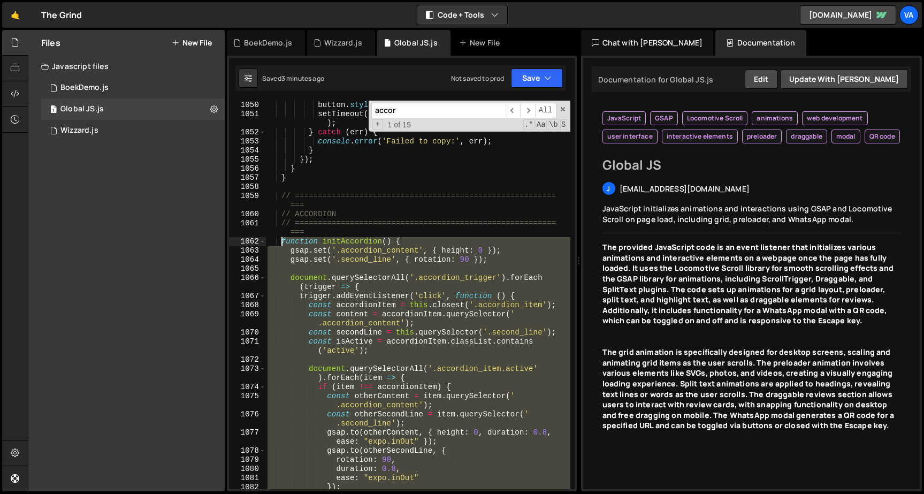
drag, startPoint x: 296, startPoint y: 329, endPoint x: 282, endPoint y: 243, distance: 86.9
click at [282, 243] on div "button . style . transform = 'scale(1.1)' ; setTimeout (( ) => ( button . style…" at bounding box center [417, 304] width 305 height 407
type textarea "function initAccordion() { gsap.set('.accordion_content', { height: 0 });"
paste textarea
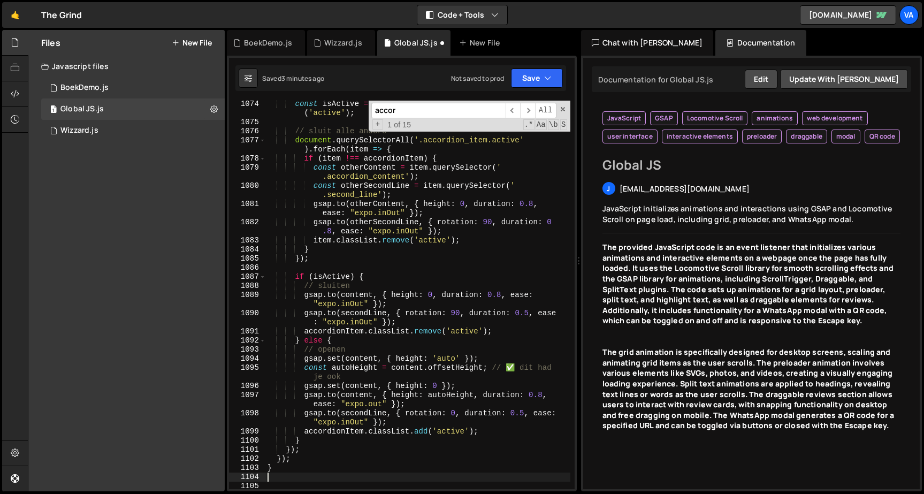
scroll to position [11093, 0]
click at [527, 78] on button "Save" at bounding box center [537, 78] width 52 height 19
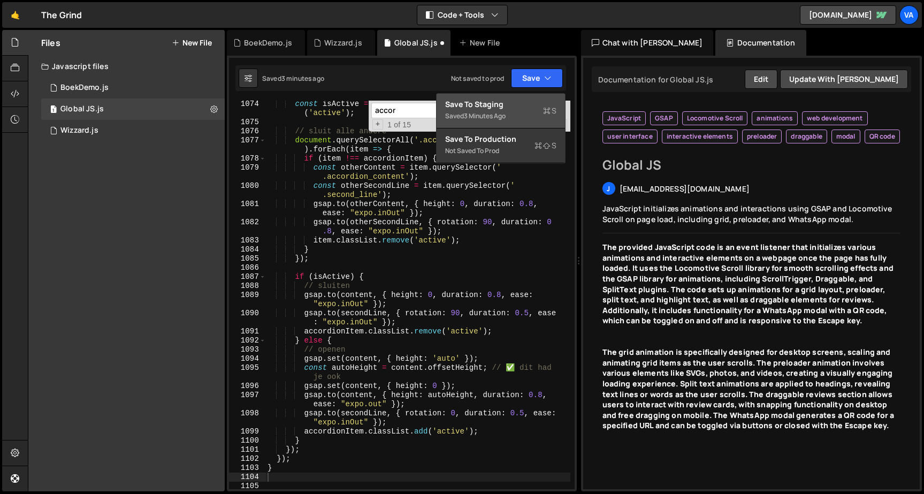
click at [518, 105] on div "Save to Staging S" at bounding box center [500, 104] width 111 height 11
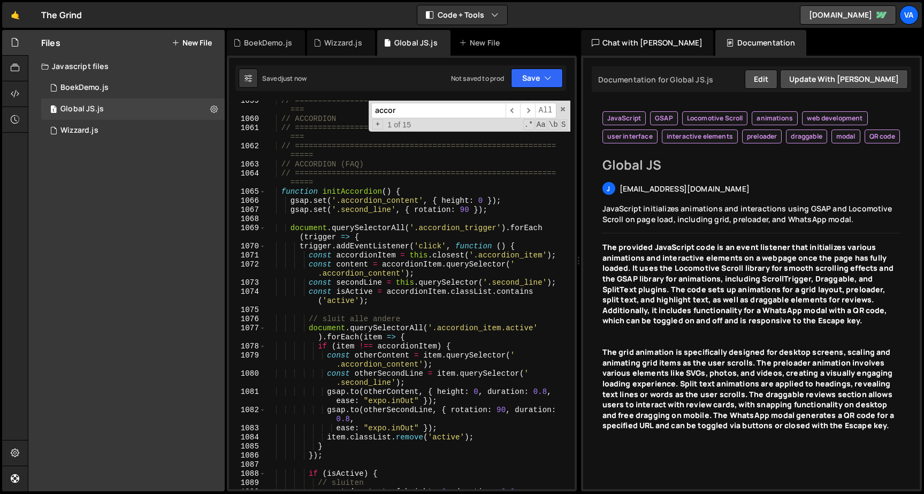
scroll to position [10897, 0]
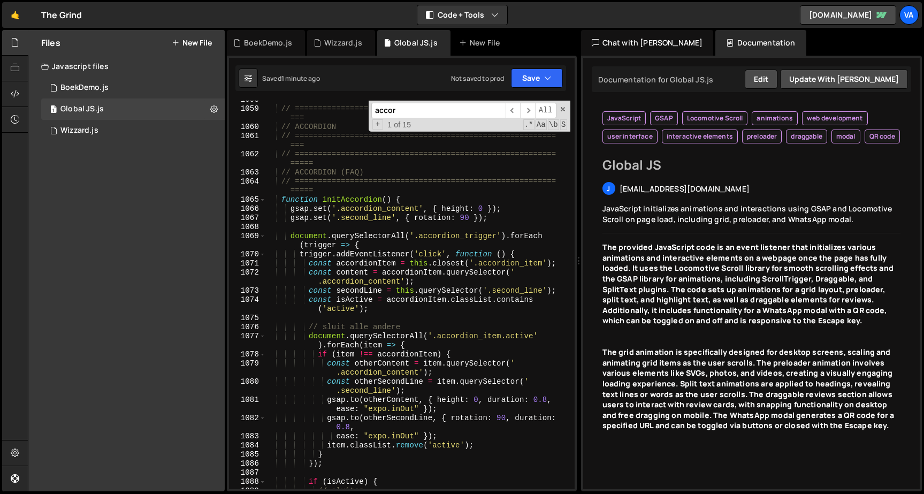
click at [348, 156] on div "// ========================================================= === // ACCORDION /…" at bounding box center [417, 298] width 305 height 407
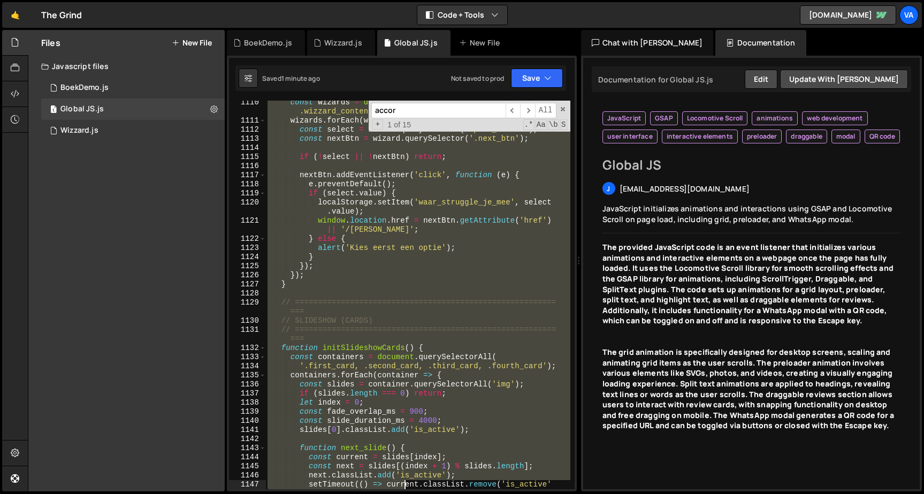
scroll to position [11541, 0]
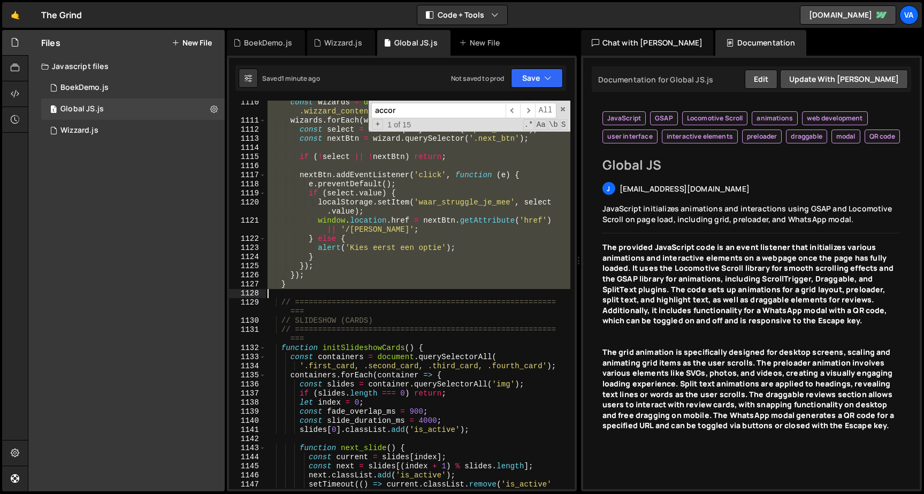
drag, startPoint x: 280, startPoint y: 105, endPoint x: 327, endPoint y: 290, distance: 189.9
click at [327, 290] on div "const wizards = document . querySelectorAll ( ' .wizzard_content_wrap' ) ; wiza…" at bounding box center [417, 310] width 305 height 425
type textarea "}"
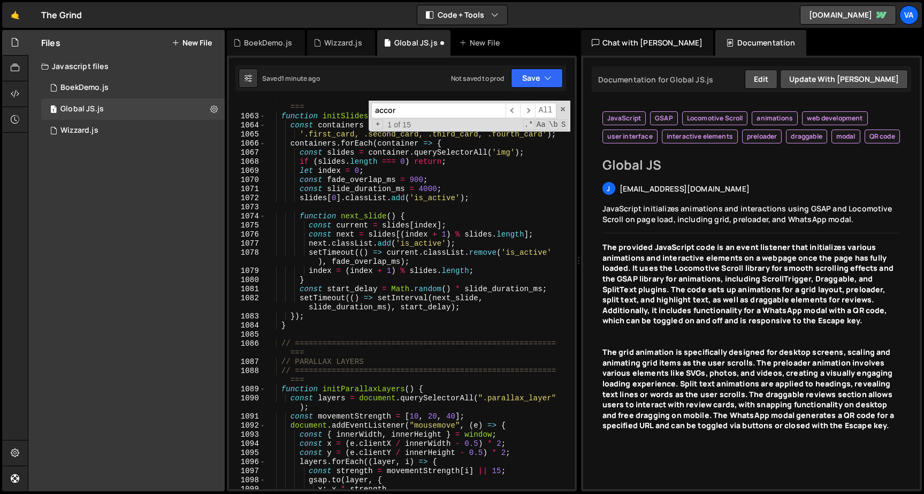
scroll to position [10945, 0]
click at [313, 378] on div "// ========================================================= === function initS…" at bounding box center [417, 301] width 305 height 416
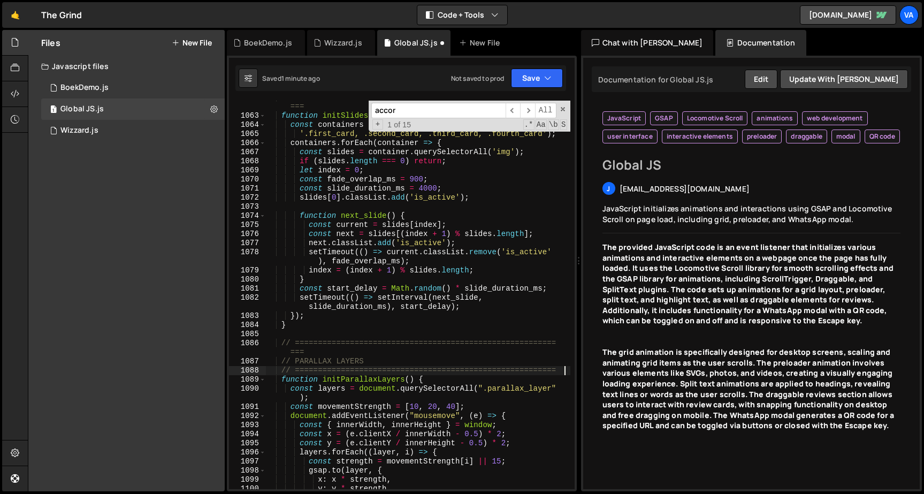
click at [312, 357] on div "// ========================================================= === function initS…" at bounding box center [417, 301] width 305 height 416
click at [308, 350] on div "// ========================================================= === function initS…" at bounding box center [417, 301] width 305 height 416
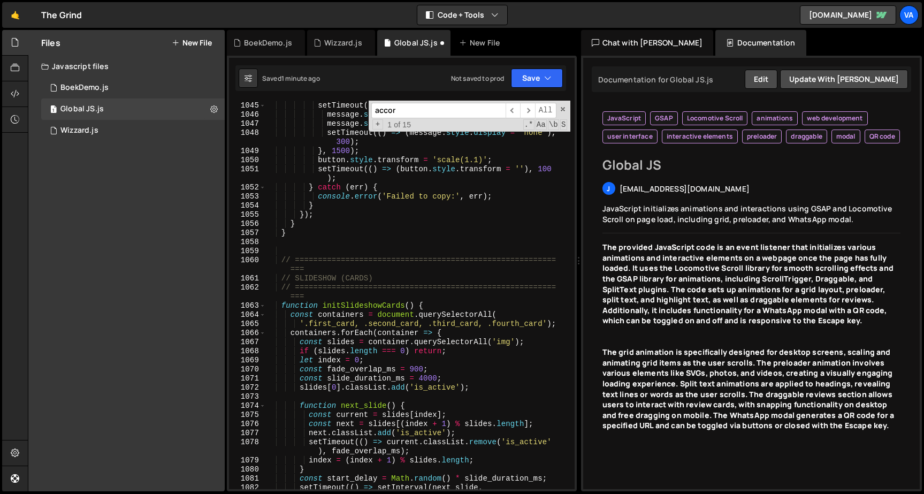
scroll to position [10755, 0]
click at [316, 293] on div "}) ; setTimeout (( ) => { message . style . opacity = '0' ; message . style . t…" at bounding box center [417, 300] width 305 height 416
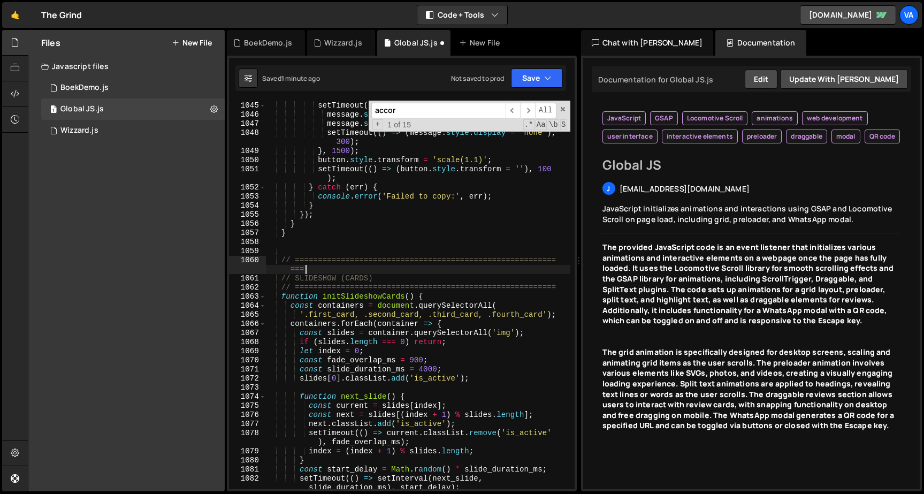
click at [314, 268] on div "}) ; setTimeout (( ) => { message . style . opacity = '0' ; message . style . t…" at bounding box center [417, 300] width 305 height 416
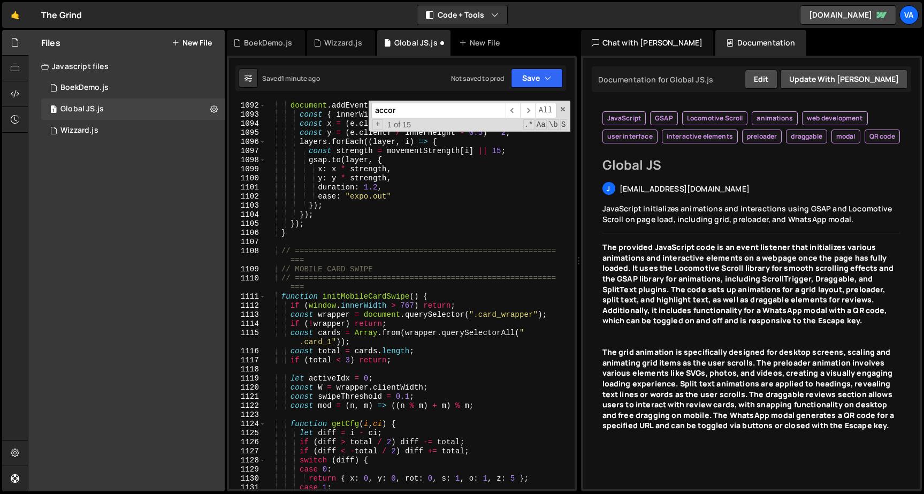
scroll to position [11236, 0]
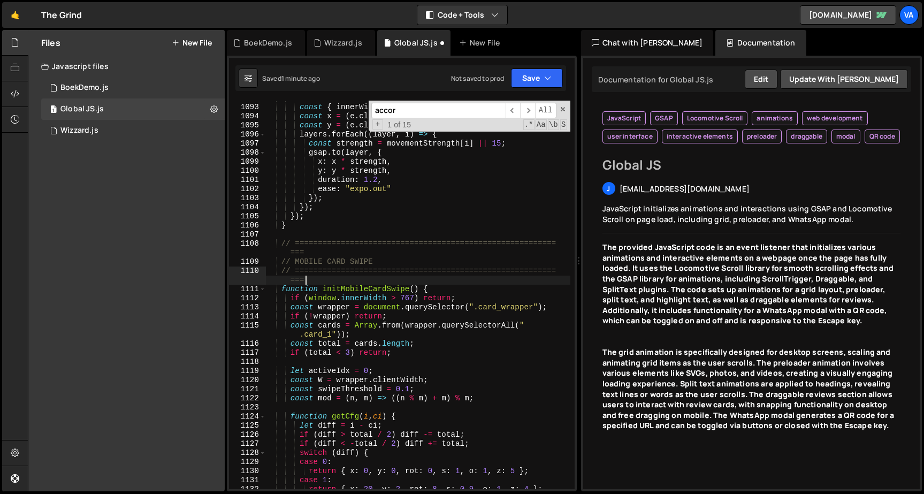
click at [310, 281] on div "document . addEventListener ( "mousemove" , ( e ) => { const { innerWidth , inn…" at bounding box center [417, 297] width 305 height 407
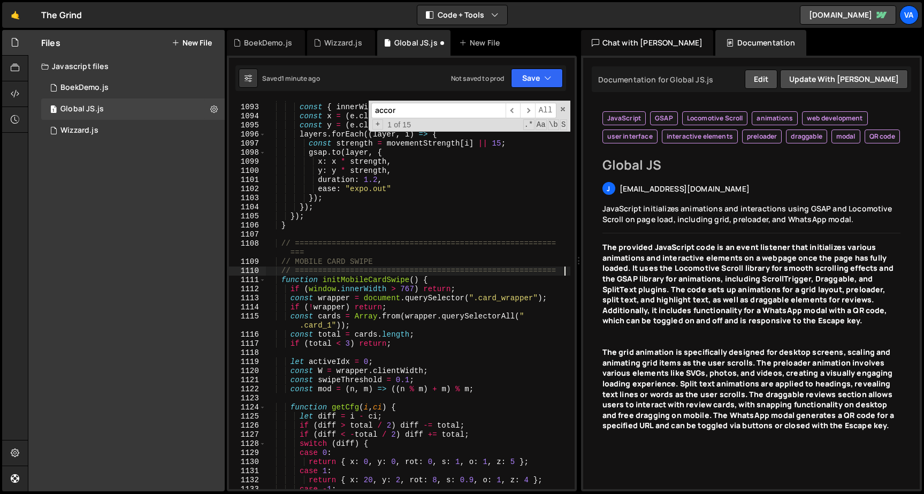
click at [315, 256] on div "document . addEventListener ( "mousemove" , ( e ) => { const { innerWidth , inn…" at bounding box center [417, 297] width 305 height 407
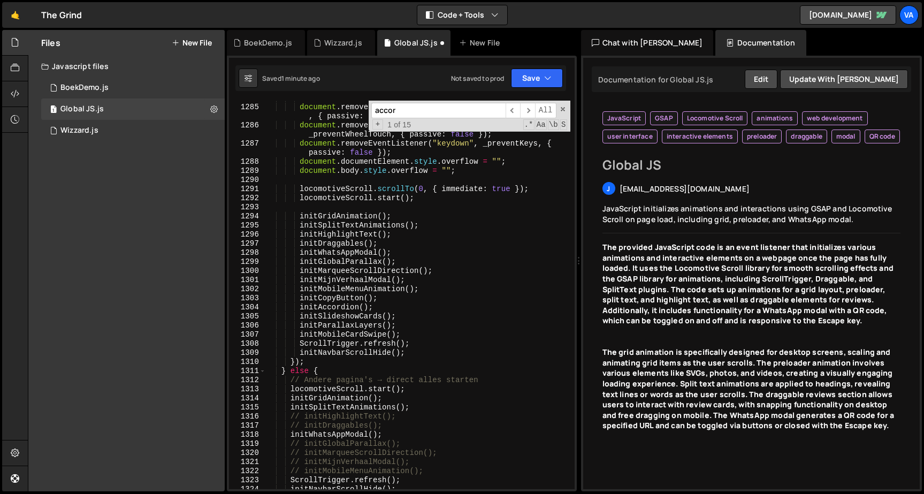
scroll to position [13119, 0]
drag, startPoint x: 377, startPoint y: 307, endPoint x: 246, endPoint y: 307, distance: 131.1
click at [246, 307] on div "// ========================================================= 1284 1285 1286 128…" at bounding box center [402, 295] width 346 height 389
type textarea "initAccordion();"
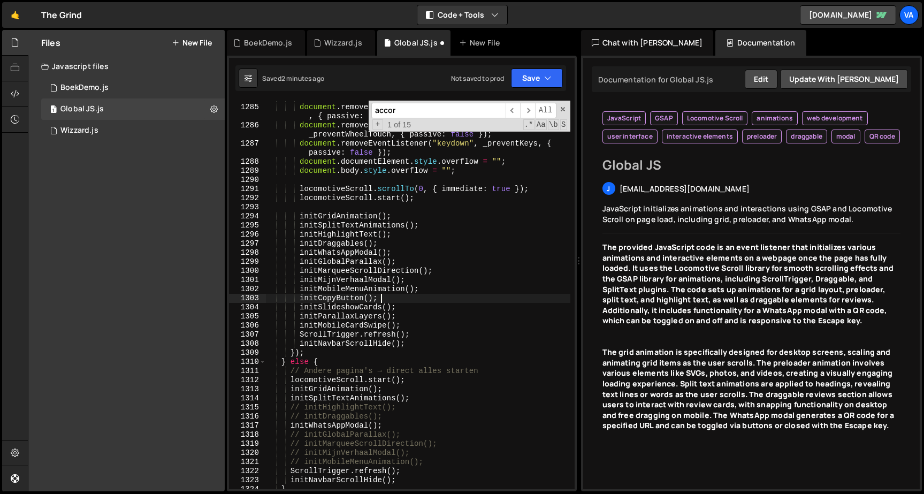
click at [420, 239] on div "// unlock en schoonmaken document . removeEventListener ( "wheel" , _preventWhe…" at bounding box center [417, 297] width 305 height 407
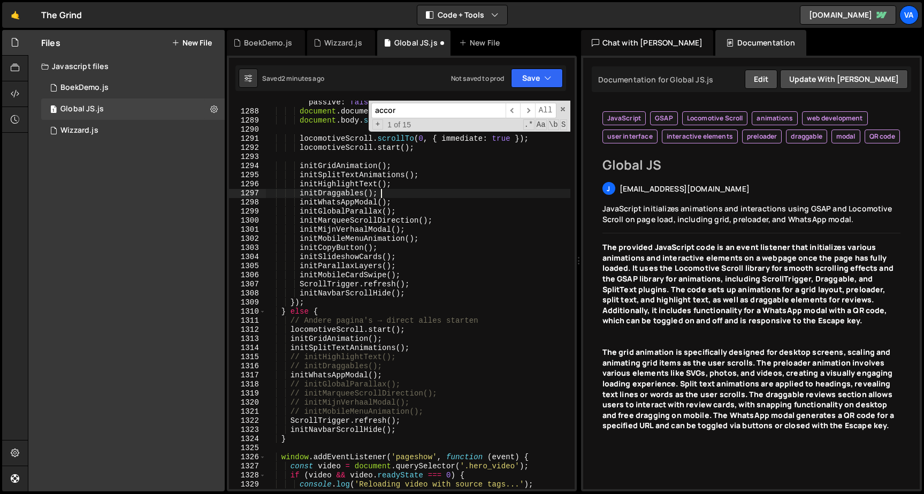
scroll to position [13169, 0]
click at [290, 338] on div "document . removeEventListener ( "keydown" , _preventKeys , { passive : false }…" at bounding box center [417, 297] width 305 height 416
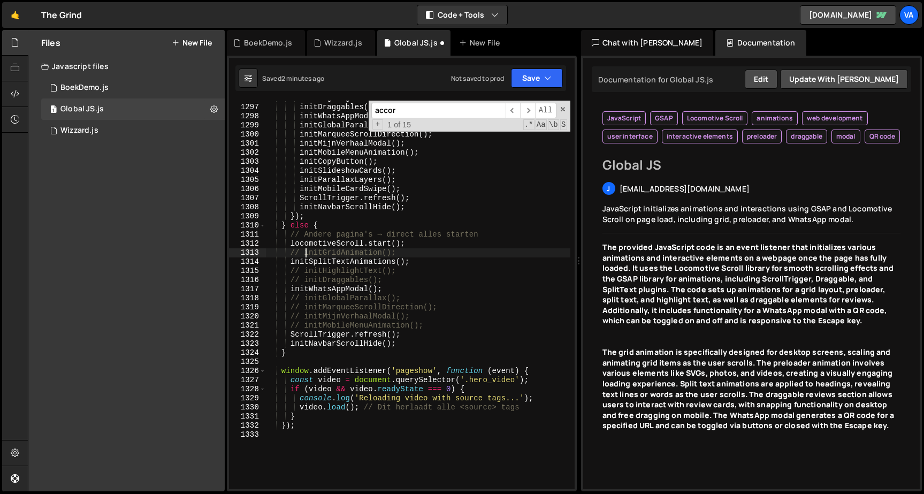
scroll to position [13256, 0]
click at [289, 344] on div "initHighlightText ( ) ; initDraggables ( ) ; initWhatsAppModal ( ) ; initGlobal…" at bounding box center [417, 296] width 305 height 407
type textarea "initNavbarScrollHide();"
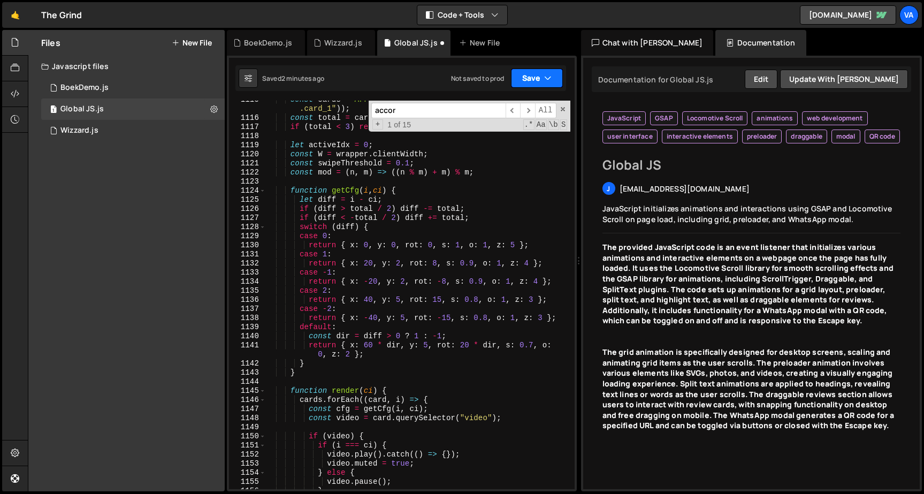
scroll to position [11406, 0]
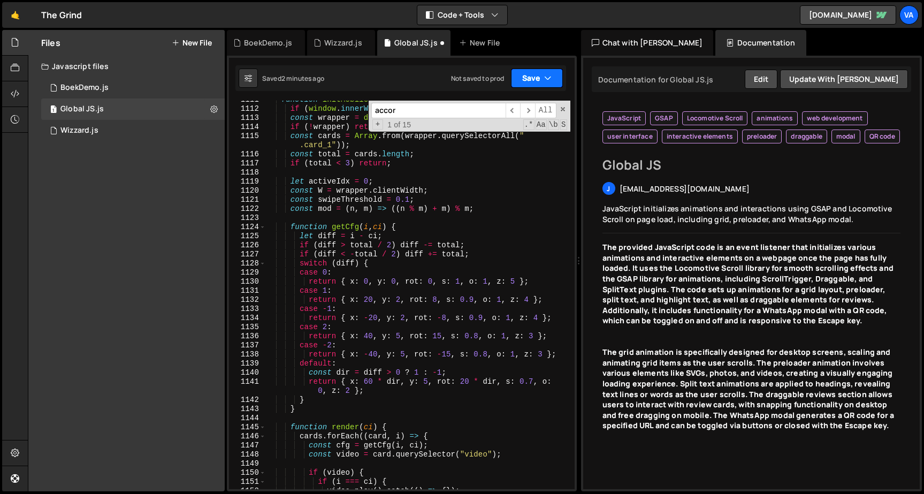
click at [533, 73] on button "Save" at bounding box center [537, 78] width 52 height 19
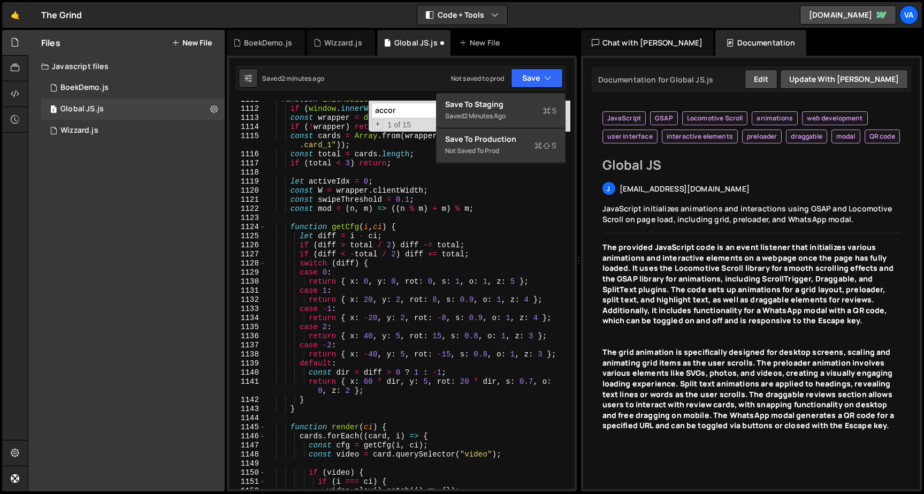
click at [518, 90] on div "Saved 2 minutes ago Not saved to prod Upgrade to Edit Save Save to Staging S Sa…" at bounding box center [401, 78] width 331 height 26
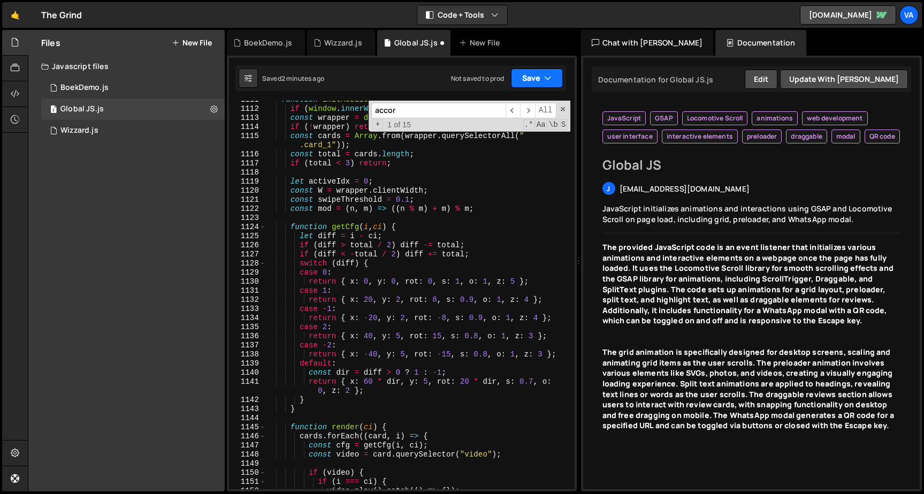
click at [525, 82] on button "Save" at bounding box center [537, 78] width 52 height 19
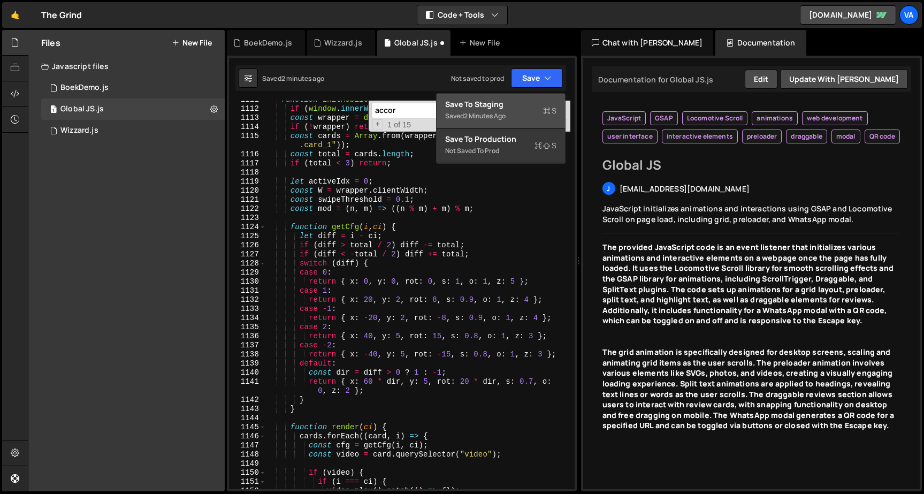
click at [517, 110] on div "Saved 2 minutes ago" at bounding box center [500, 116] width 111 height 13
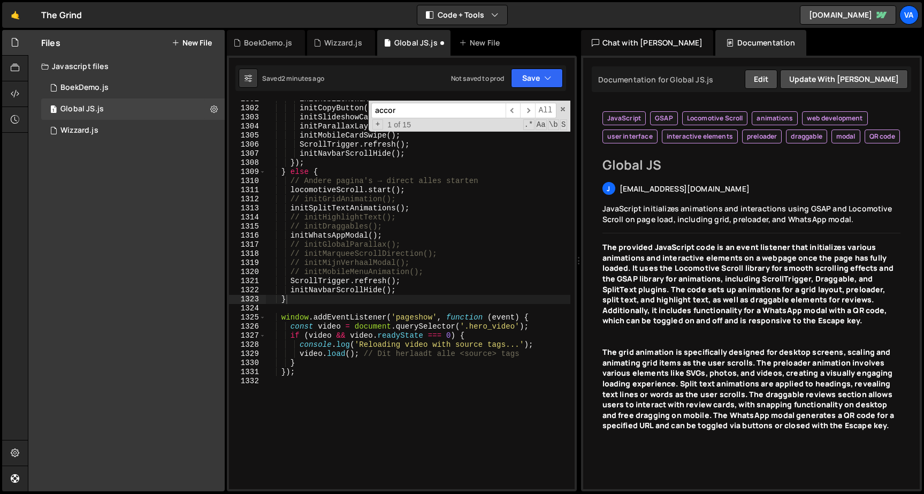
scroll to position [13300, 0]
click at [317, 383] on div "initMobileMenuAnimation ( ) ; initCopyButton ( ) ; initSlideshowCards ( ) ; ini…" at bounding box center [417, 298] width 305 height 407
click at [422, 295] on div "initMobileMenuAnimation ( ) ; initCopyButton ( ) ; initSlideshowCards ( ) ; ini…" at bounding box center [417, 298] width 305 height 407
click at [775, 192] on div "Global JS Global JS j [EMAIL_ADDRESS][DOMAIN_NAME] JavaScript initializes anima…" at bounding box center [752, 186] width 299 height 77
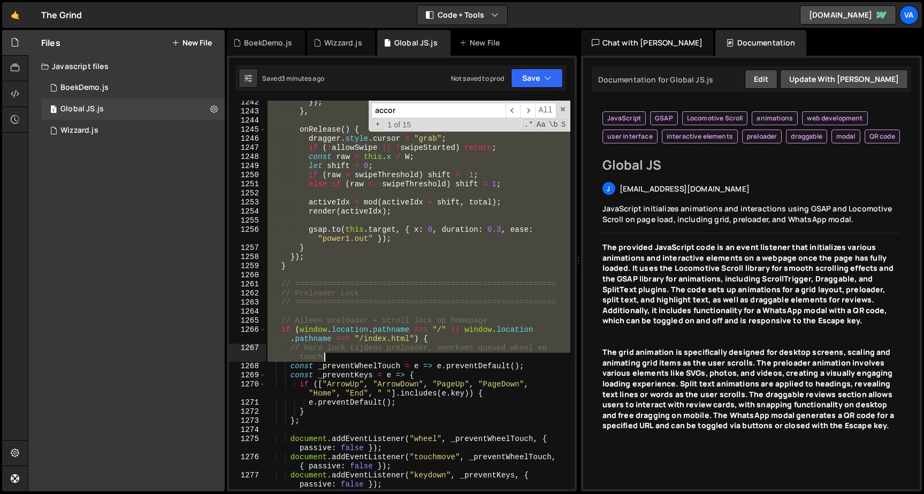
scroll to position [12660, 0]
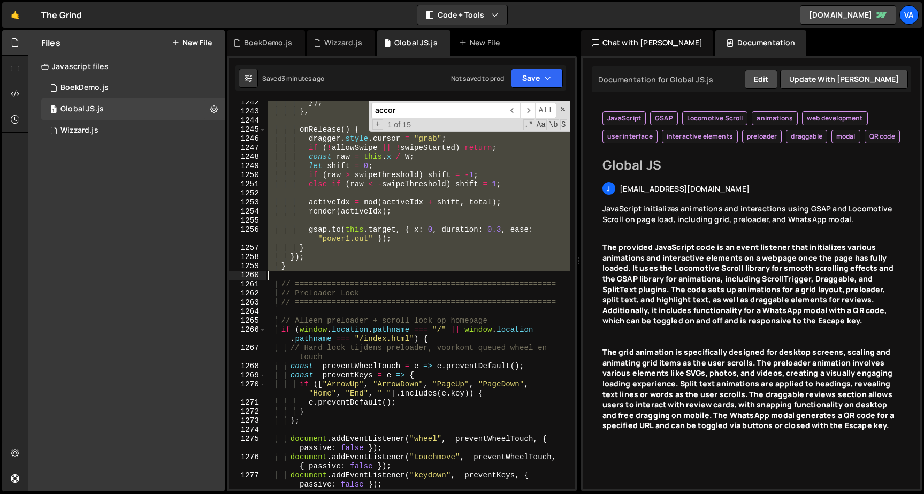
drag, startPoint x: 283, startPoint y: 298, endPoint x: 336, endPoint y: 273, distance: 59.1
click at [336, 273] on div "}) ; } , onRelease ( ) { dragger . style . cursor = "grab" ; if ( ! allowSwipe …" at bounding box center [417, 301] width 305 height 407
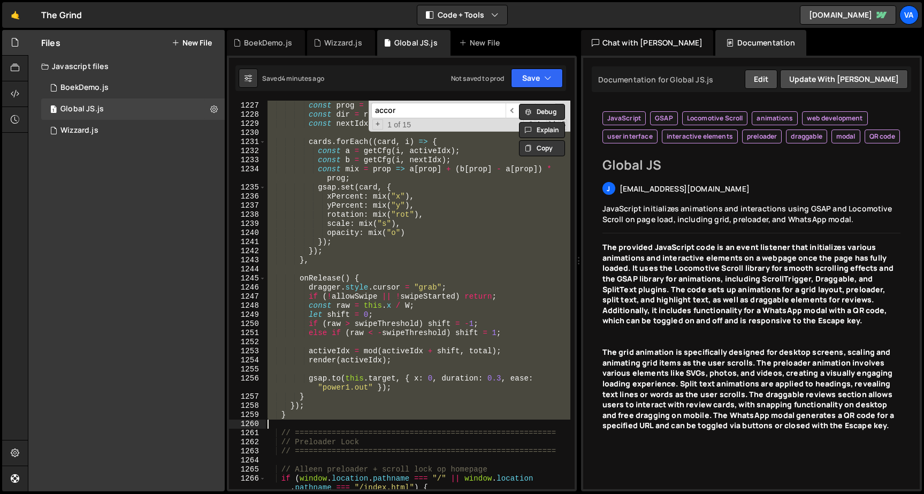
click at [344, 352] on div "const raw = this . x / W ; const prog = Math . min ( 1 , Math . abs ( raw )) ; …" at bounding box center [417, 295] width 305 height 389
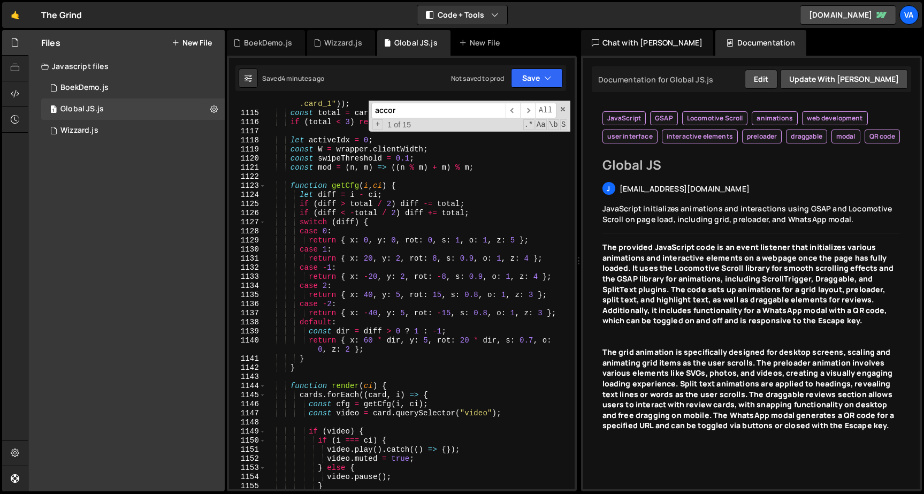
scroll to position [0, 0]
click at [292, 186] on div "const cards = Array . from ( wrapper . querySelectorAll ( " .card_1" )) ; const…" at bounding box center [417, 298] width 305 height 416
click at [314, 365] on div "const cards = Array . from ( wrapper . querySelectorAll ( " .card_1" )) ; const…" at bounding box center [417, 298] width 305 height 416
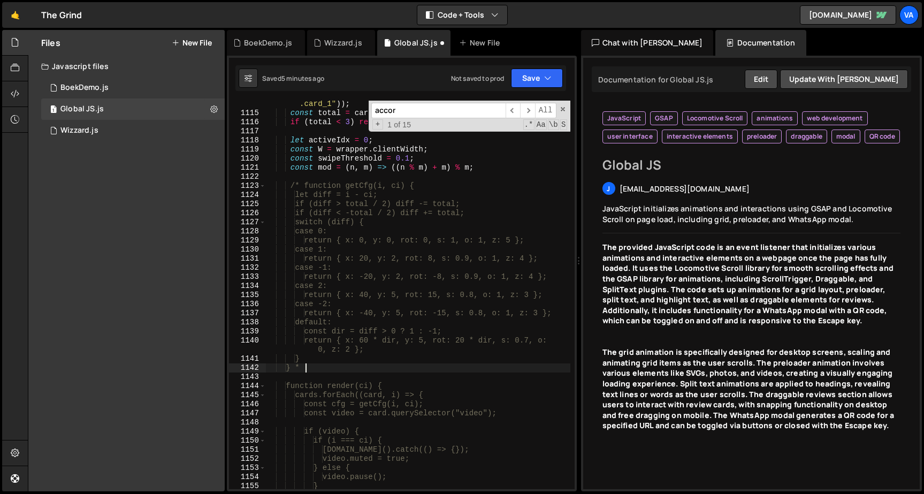
type textarea "} */"
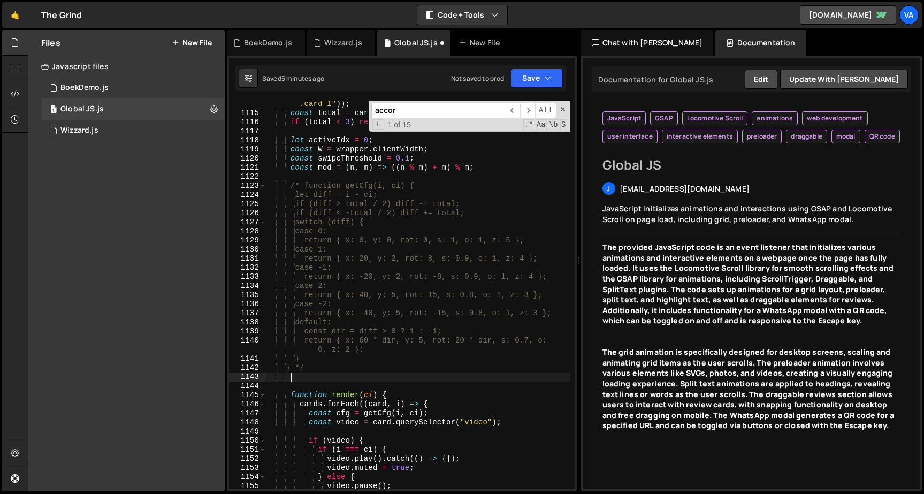
scroll to position [0, 1]
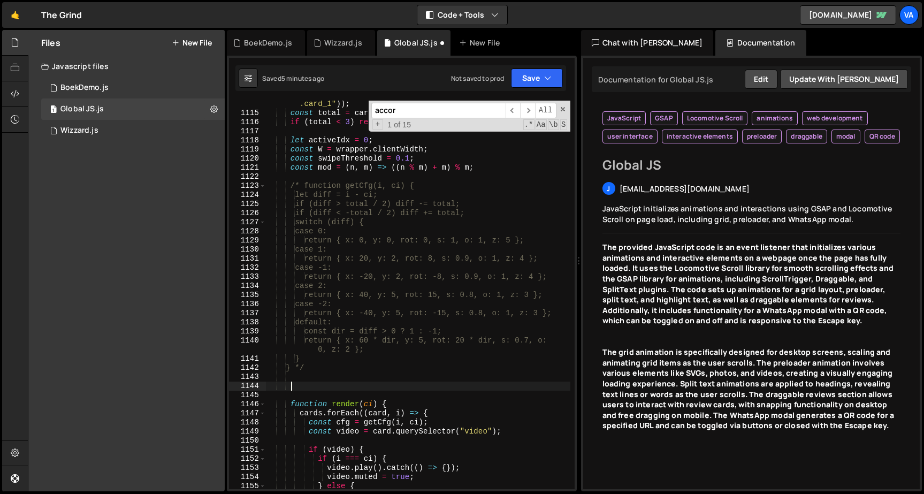
paste textarea
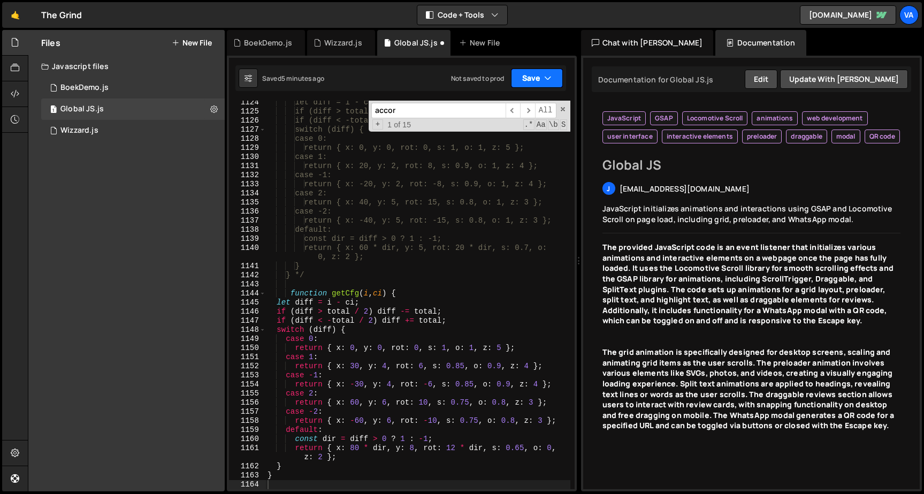
click at [531, 72] on button "Save" at bounding box center [537, 78] width 52 height 19
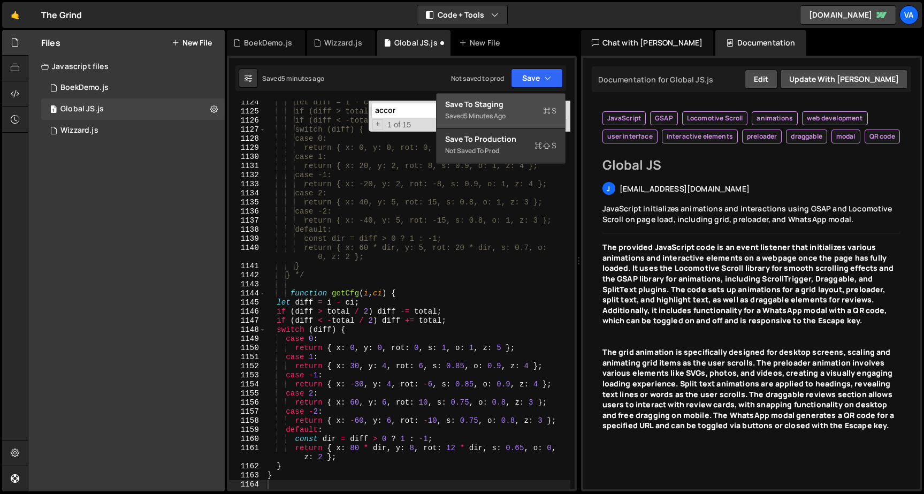
click at [518, 98] on button "Save to Staging S Saved 5 minutes ago" at bounding box center [501, 111] width 128 height 35
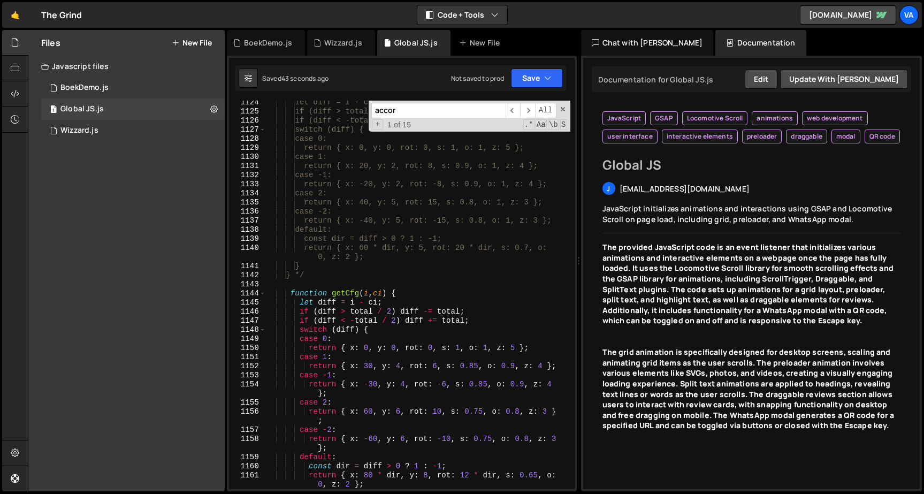
click at [482, 361] on div "let diff = i - ci; if (diff > total / 2) diff -= total; if (diff < -total / 2) …" at bounding box center [417, 301] width 305 height 407
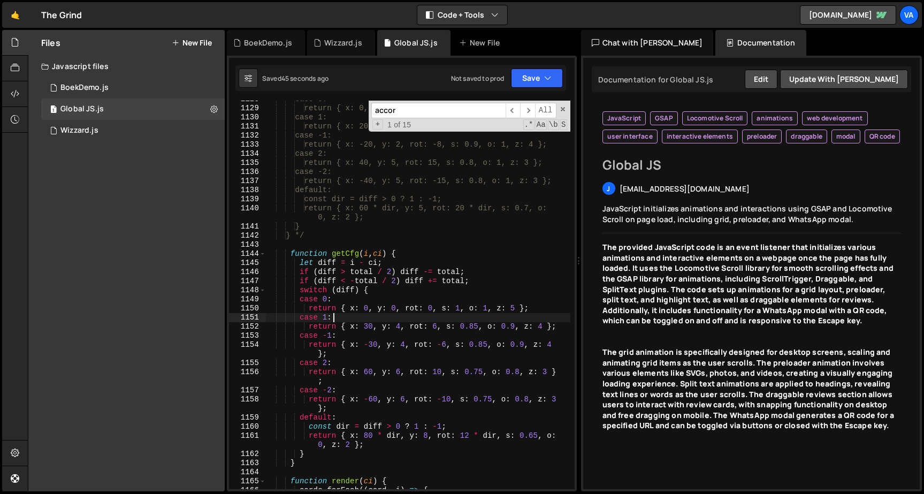
scroll to position [11570, 0]
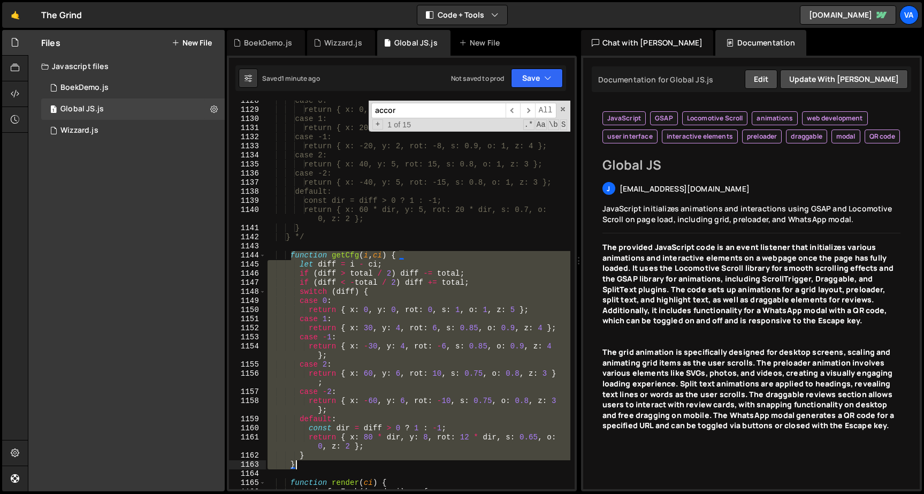
drag, startPoint x: 292, startPoint y: 253, endPoint x: 325, endPoint y: 462, distance: 211.5
click at [325, 462] on div "case 0: return { x: 0, y: 0, rot: 0, s: 1, o: 1, z: 5 }; case 1: return { x: 20…" at bounding box center [417, 299] width 305 height 407
type textarea "} }"
paste textarea
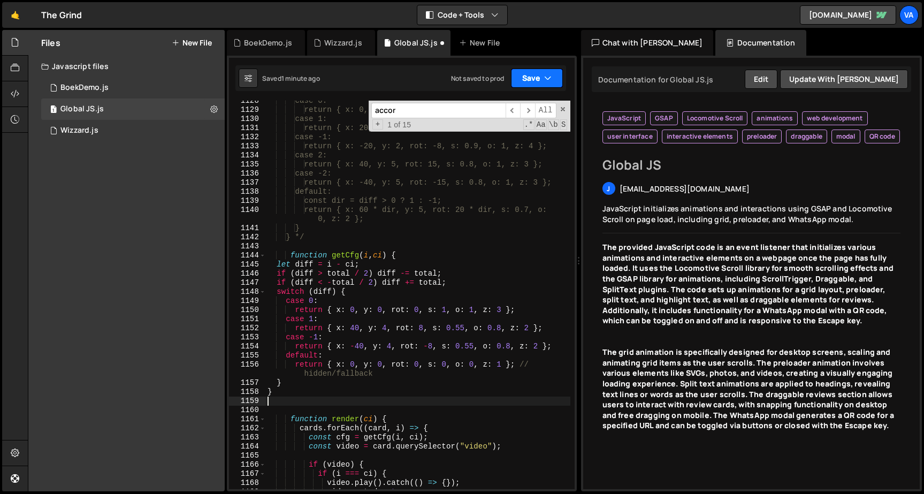
click at [527, 75] on button "Save" at bounding box center [537, 78] width 52 height 19
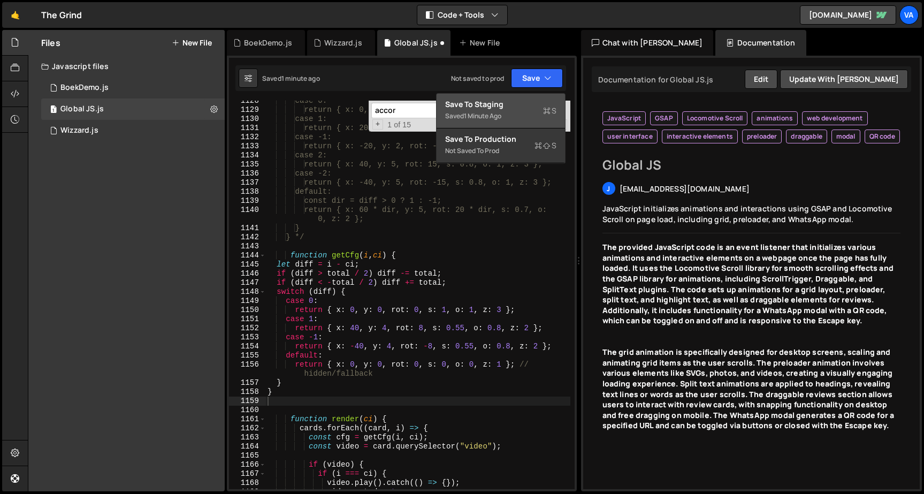
click at [509, 108] on div "Save to Staging S" at bounding box center [500, 104] width 111 height 11
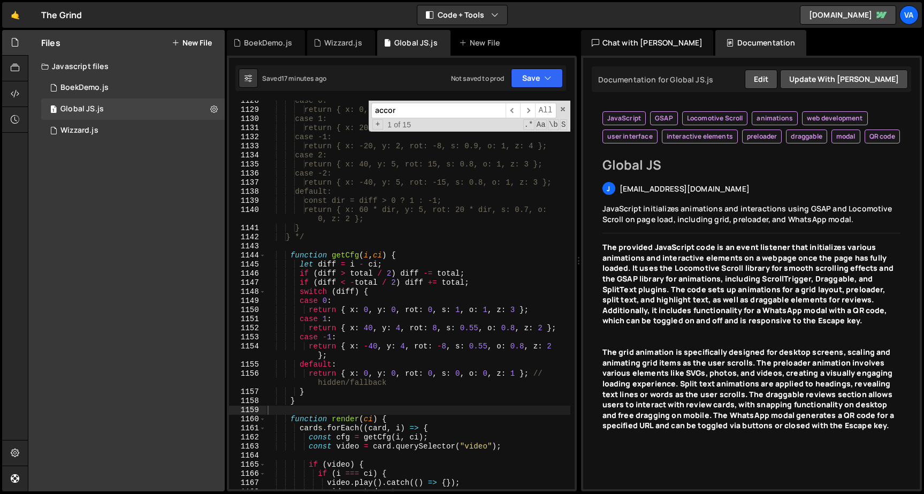
drag, startPoint x: 332, startPoint y: 112, endPoint x: 307, endPoint y: 111, distance: 25.2
click at [307, 111] on div "case 0: return { x: 0, y: 0, rot: 0, s: 1, o: 1, z: 5 }; case 1: return { x: 20…" at bounding box center [417, 295] width 305 height 389
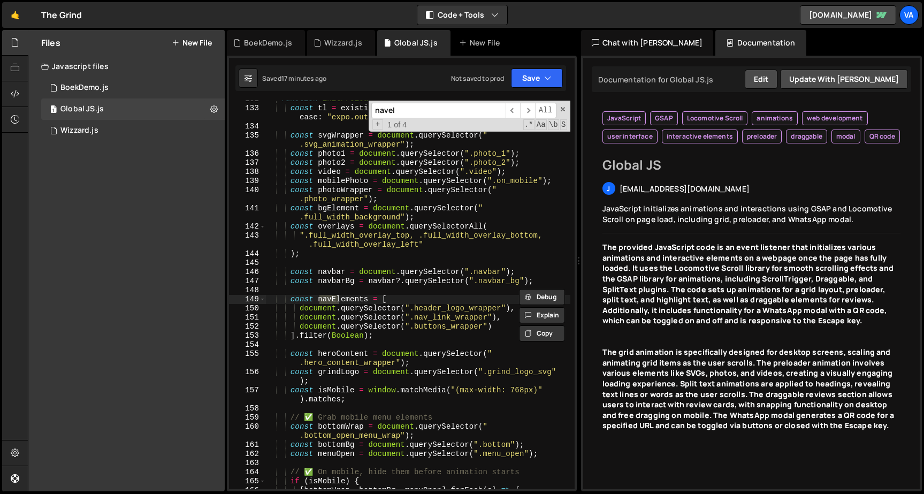
scroll to position [1252, 0]
type input "navelement"
click at [453, 300] on div "function initPreloaderAnimation ( existingTimeline ) { const tl = existingTimel…" at bounding box center [417, 298] width 305 height 407
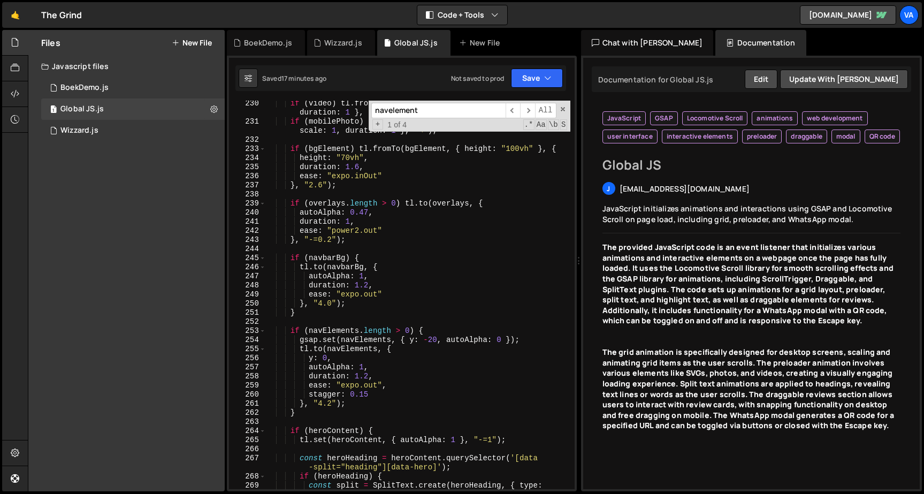
scroll to position [2318, 0]
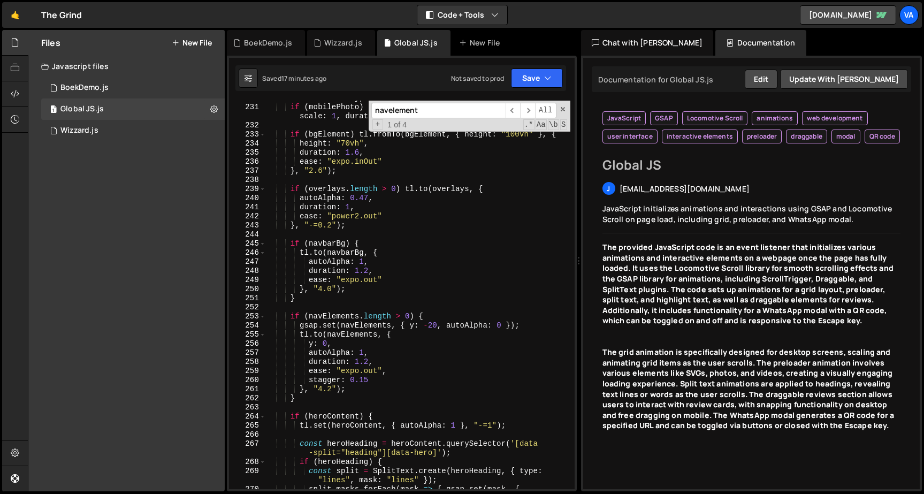
click at [391, 370] on div "if ( video ) tl . fromTo ( video , { scale : 1.2 } , { scale : 1 , duration : 1…" at bounding box center [417, 297] width 305 height 425
type textarea "ease: "expo.out","
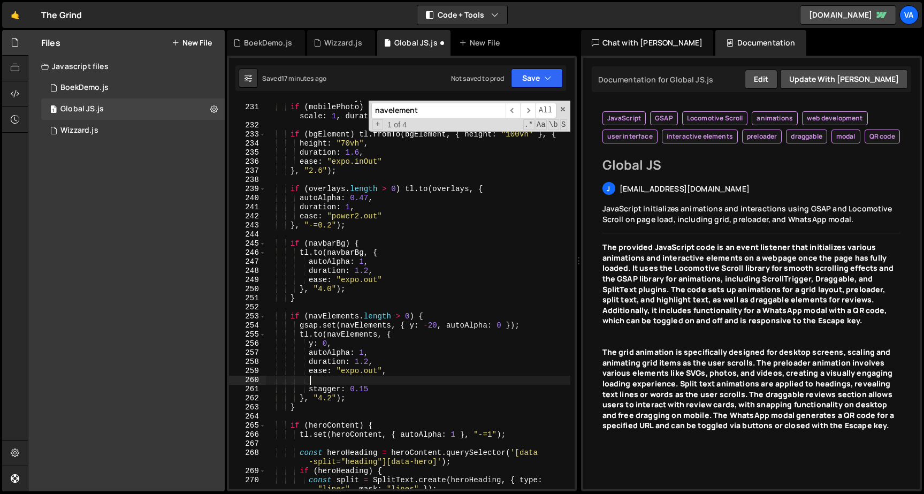
paste textarea "force3D: true,"
click at [321, 379] on div "if ( video ) tl . fromTo ( video , { scale : 1.2 } , { scale : 1 , duration : 1…" at bounding box center [417, 297] width 305 height 425
click at [528, 76] on button "Save" at bounding box center [537, 78] width 52 height 19
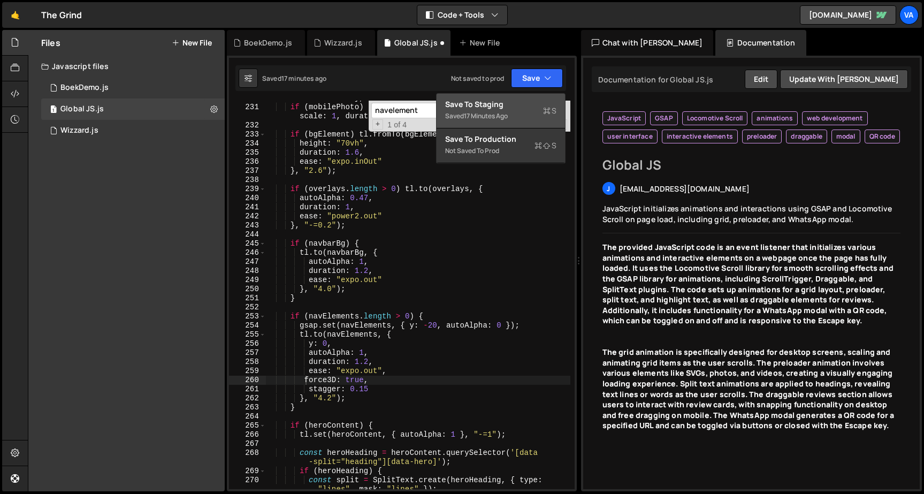
click at [520, 98] on button "Save to Staging S Saved 17 minutes ago" at bounding box center [501, 111] width 128 height 35
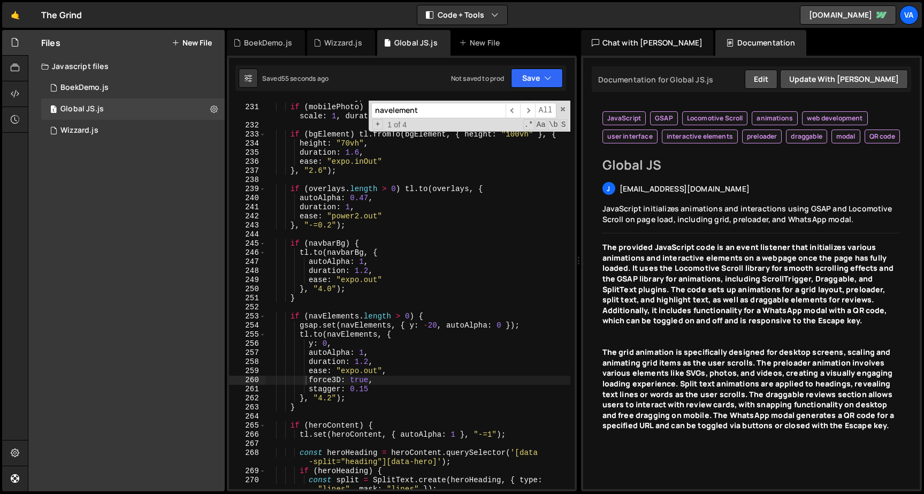
click at [402, 365] on div "if ( video ) tl . fromTo ( video , { scale : 1.2 } , { scale : 1 , duration : 1…" at bounding box center [417, 297] width 305 height 425
click at [384, 386] on div "if ( video ) tl . fromTo ( video , { scale : 1.2 } , { scale : 1 , duration : 1…" at bounding box center [417, 297] width 305 height 425
drag, startPoint x: 384, startPoint y: 382, endPoint x: 251, endPoint y: 384, distance: 133.3
click at [252, 384] on div "stagger: 0.15 230 231 232 233 234 235 236 237 238 239 240 241 242 243 244 245 2…" at bounding box center [402, 295] width 346 height 389
type textarea "force3D: true,"
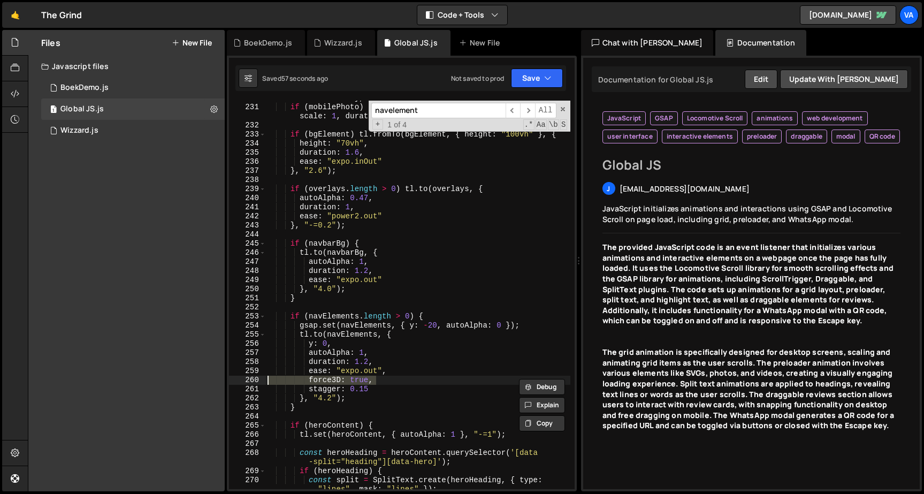
scroll to position [0, 0]
type textarea "ease: "expo.out","
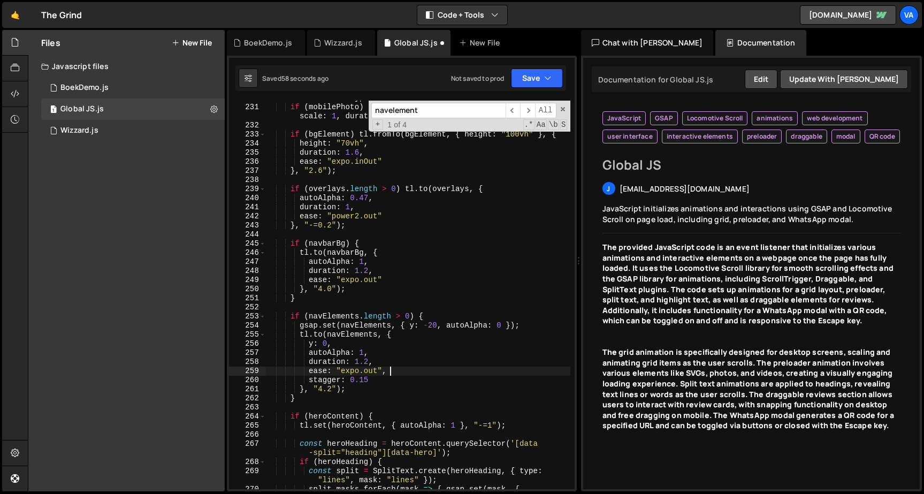
click at [536, 68] on div "Saved 58 seconds ago Not saved to prod Upgrade to Edit Save Save to Staging S S…" at bounding box center [401, 78] width 331 height 26
click at [532, 79] on button "Save" at bounding box center [537, 78] width 52 height 19
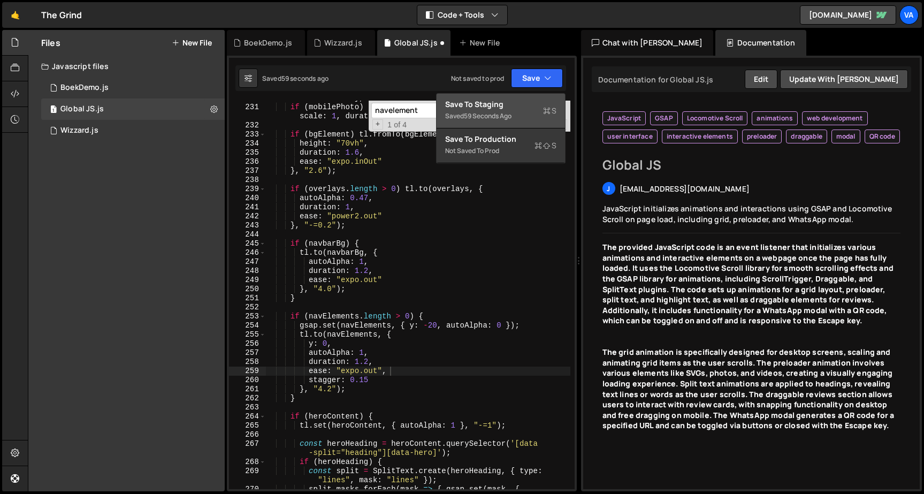
click at [527, 101] on div "Save to Staging S" at bounding box center [500, 104] width 111 height 11
